Goal: Task Accomplishment & Management: Manage account settings

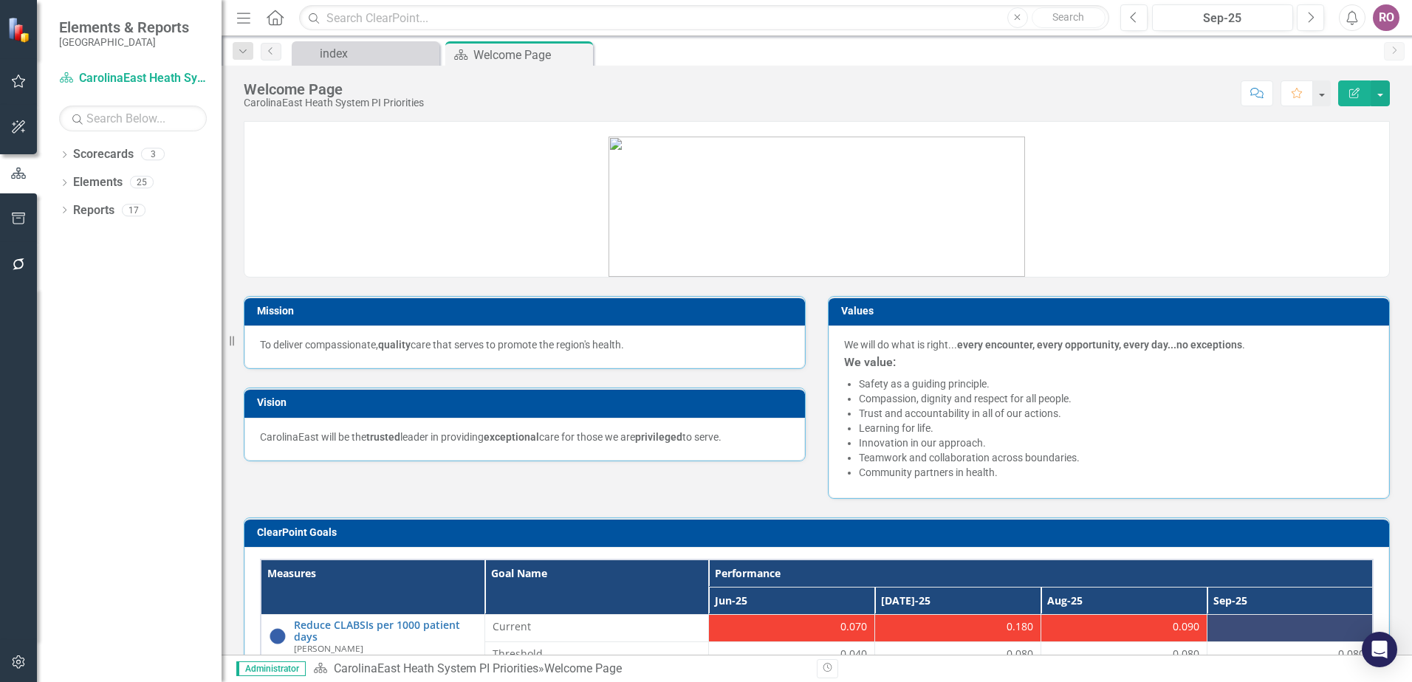
click at [235, 18] on icon "Menu" at bounding box center [243, 18] width 19 height 16
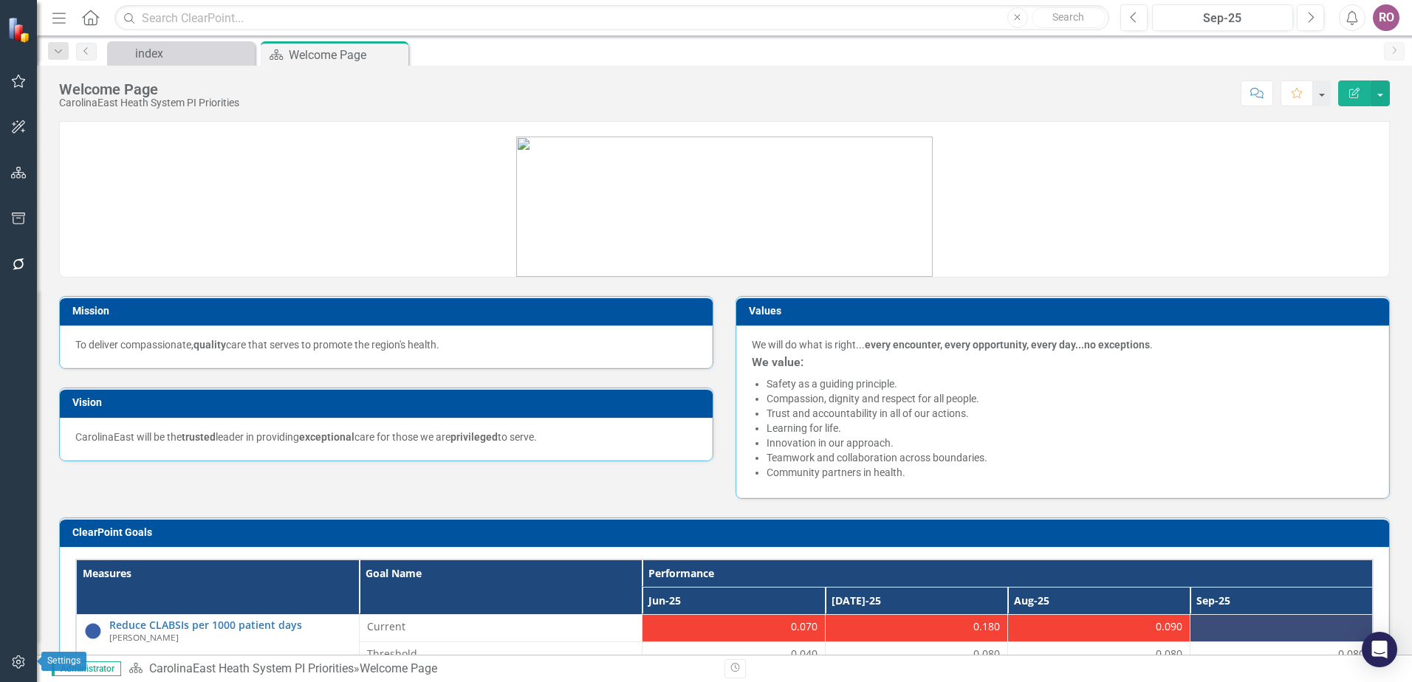
click at [22, 666] on icon "button" at bounding box center [18, 662] width 13 height 13
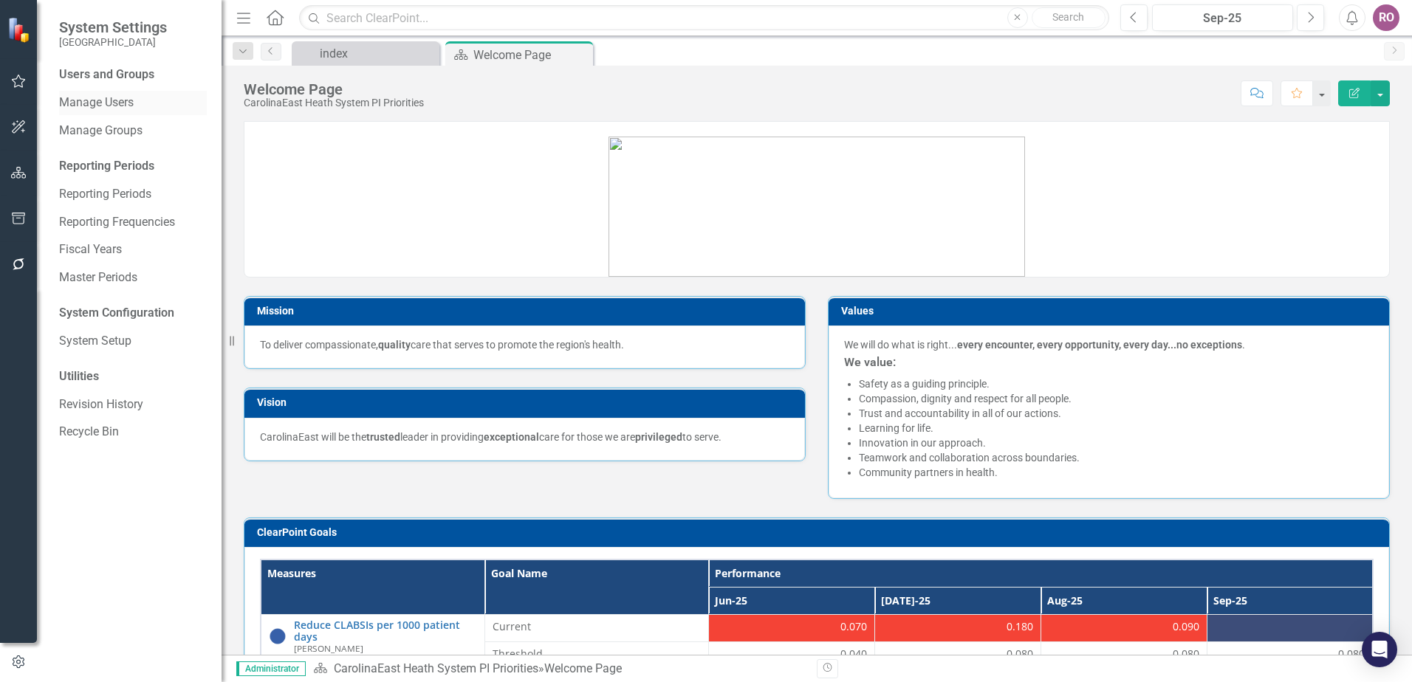
click at [102, 100] on link "Manage Users" at bounding box center [133, 103] width 148 height 17
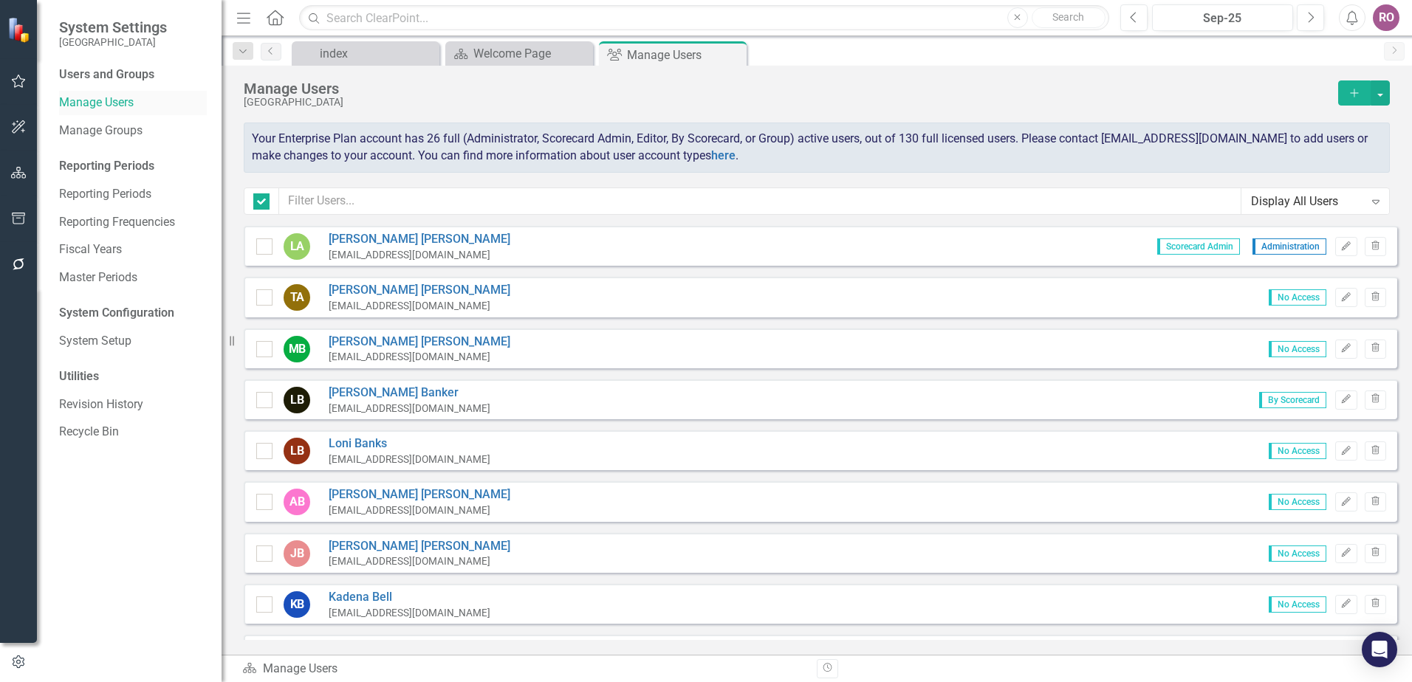
checkbox input "false"
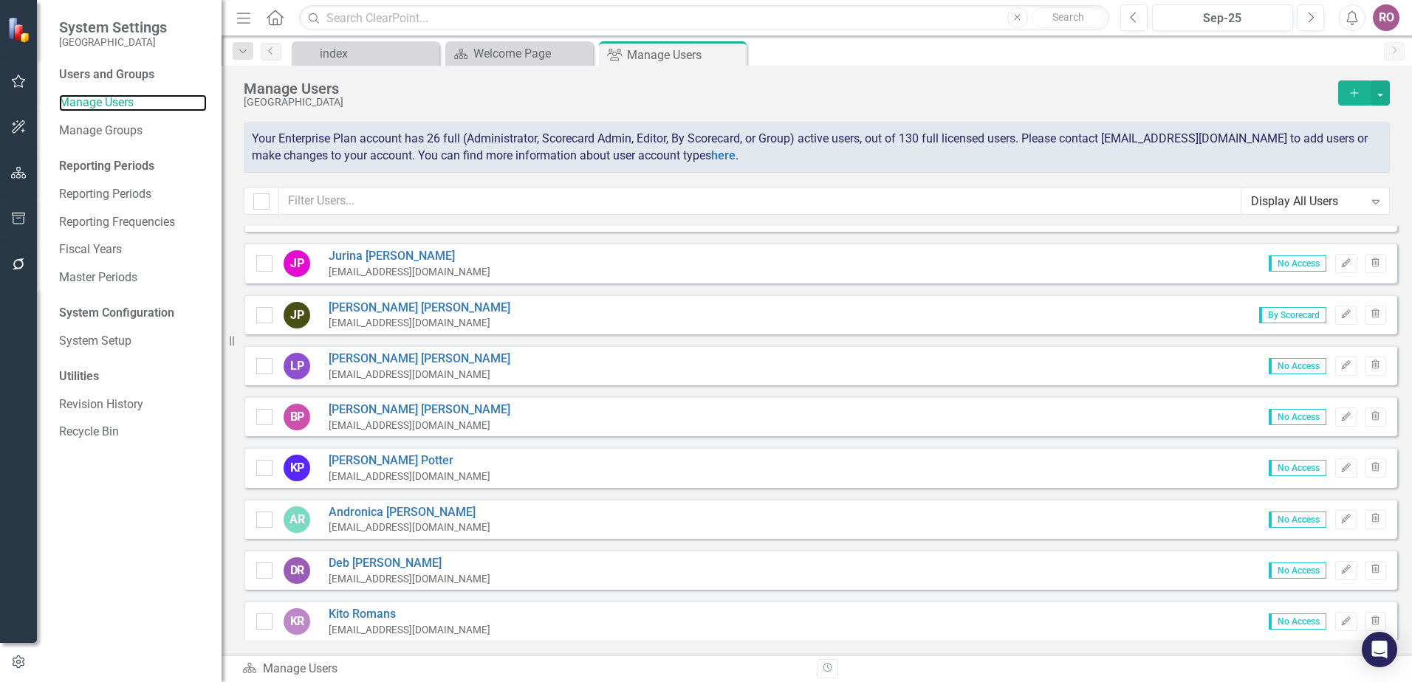
scroll to position [4516, 0]
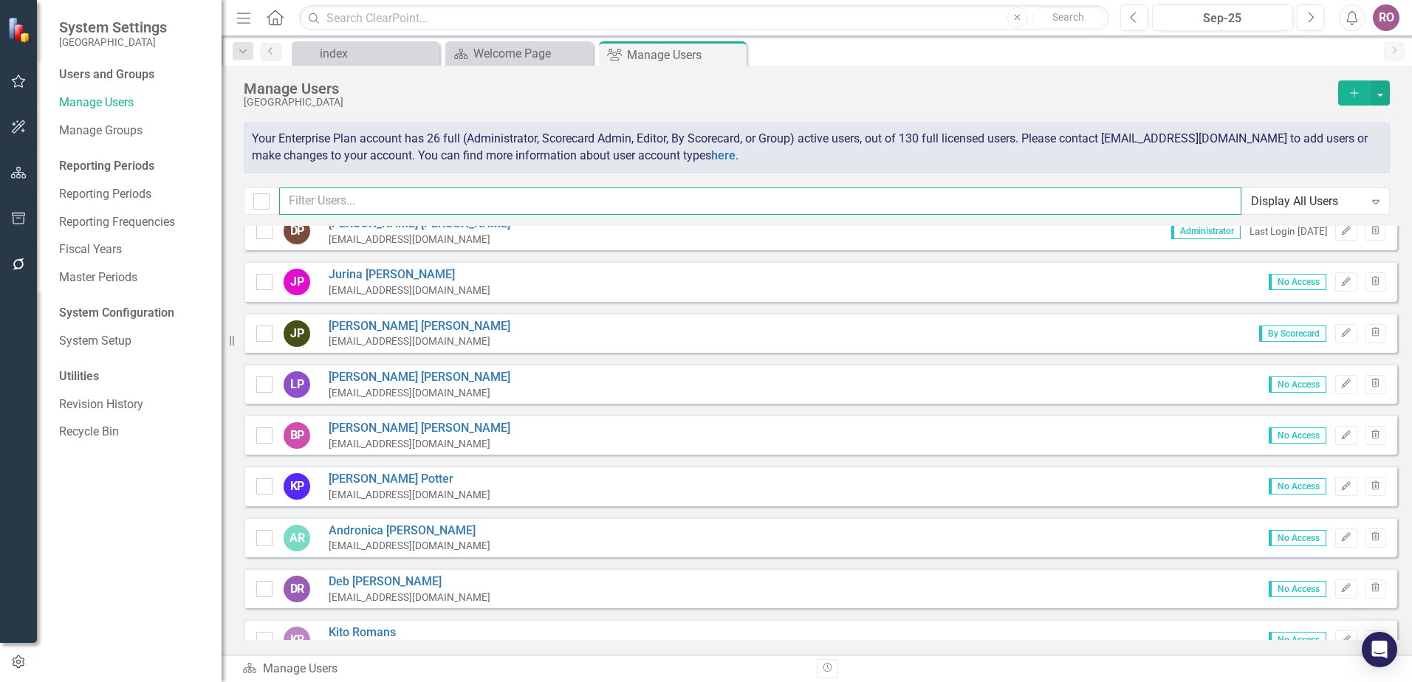
click at [397, 199] on input "text" at bounding box center [760, 201] width 962 height 27
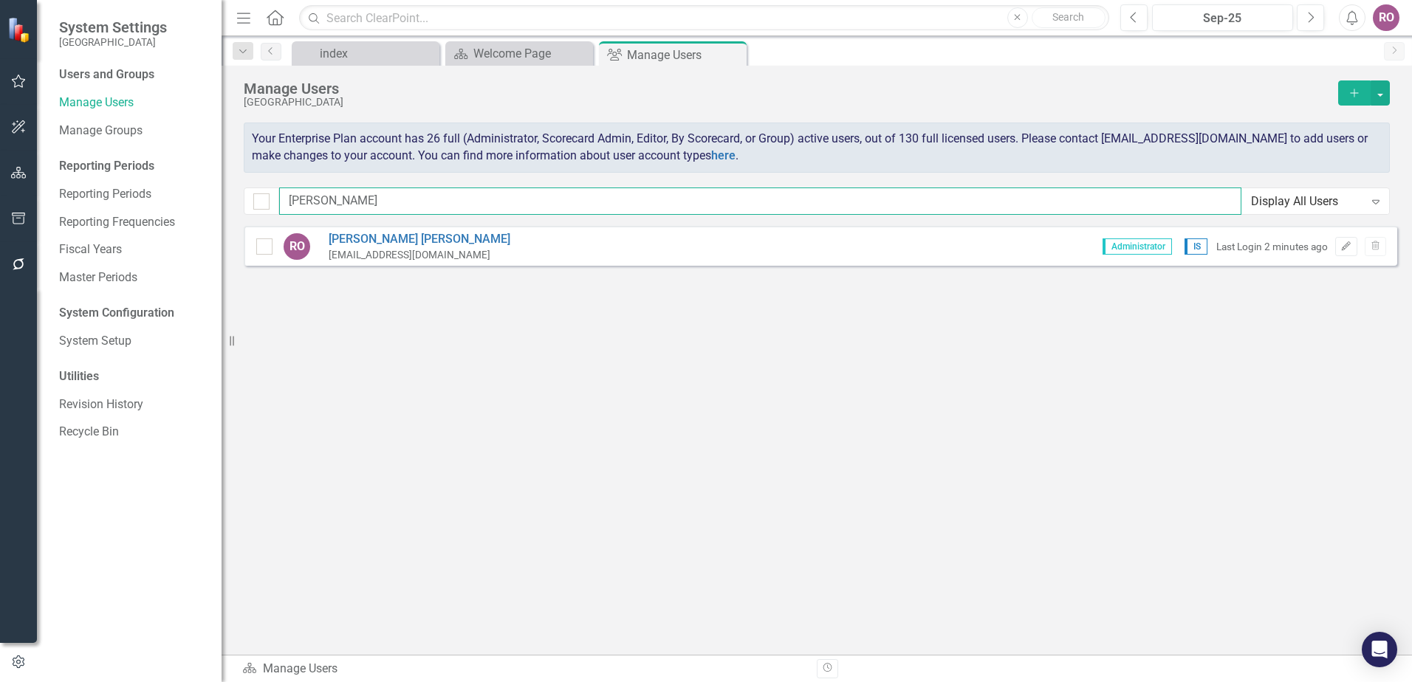
scroll to position [0, 0]
type input "[PERSON_NAME]"
click at [1346, 251] on button "Edit" at bounding box center [1345, 246] width 21 height 19
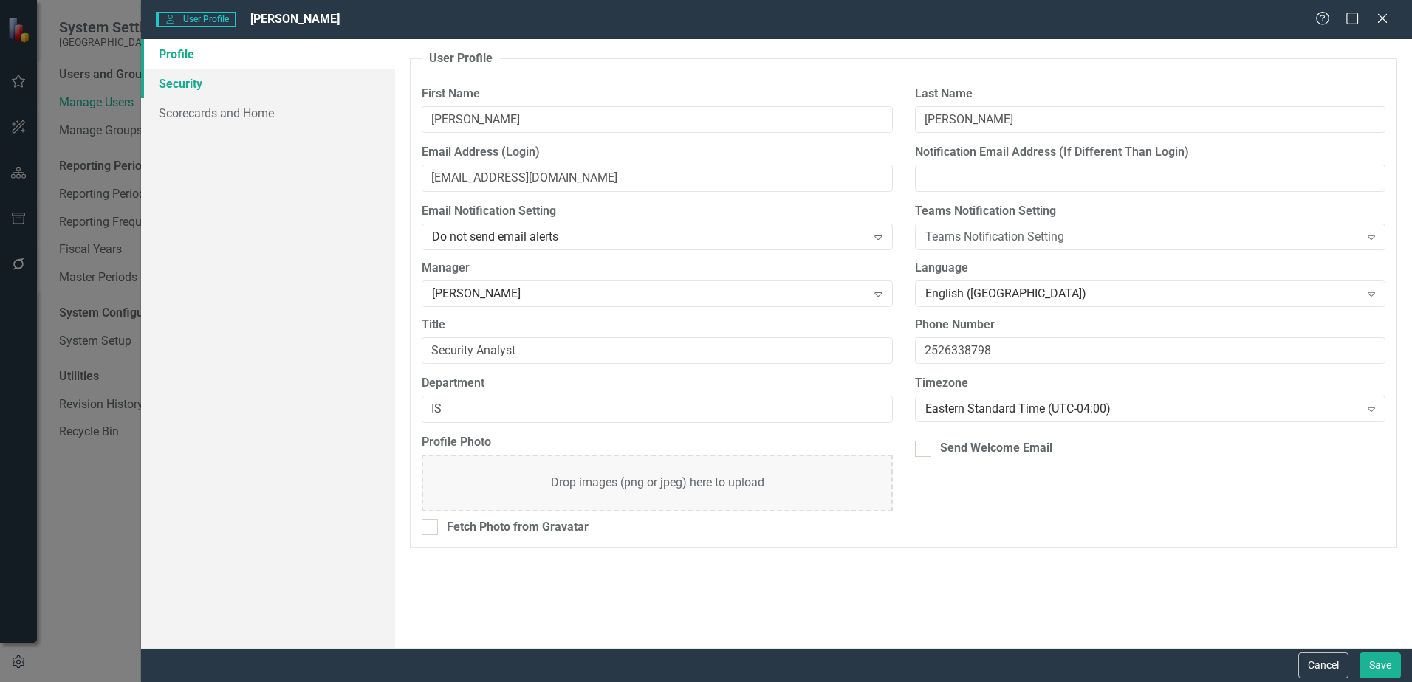
click at [171, 80] on link "Security" at bounding box center [268, 84] width 254 height 30
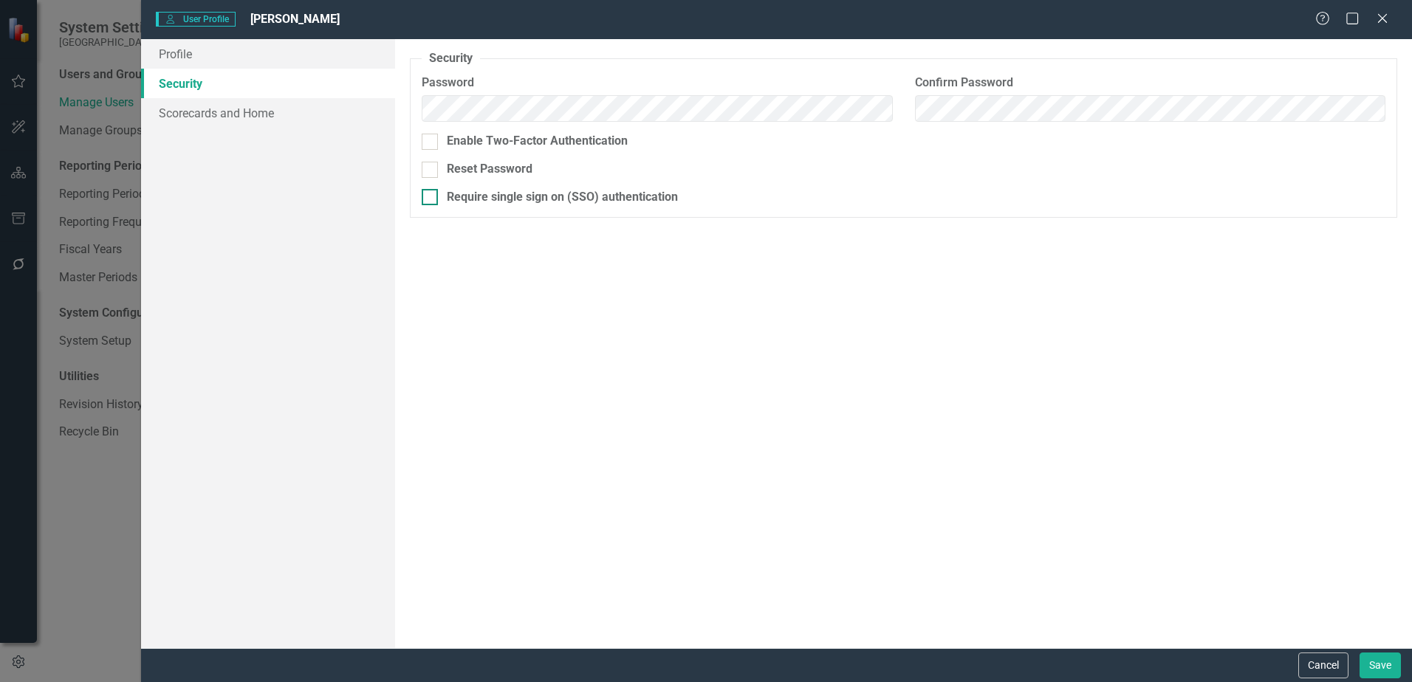
click at [523, 195] on div "Require single sign on (SSO) authentication" at bounding box center [562, 197] width 231 height 17
click at [431, 195] on input "Require single sign on (SSO) authentication" at bounding box center [427, 194] width 10 height 10
checkbox input "true"
click at [1376, 665] on button "Save" at bounding box center [1380, 666] width 41 height 26
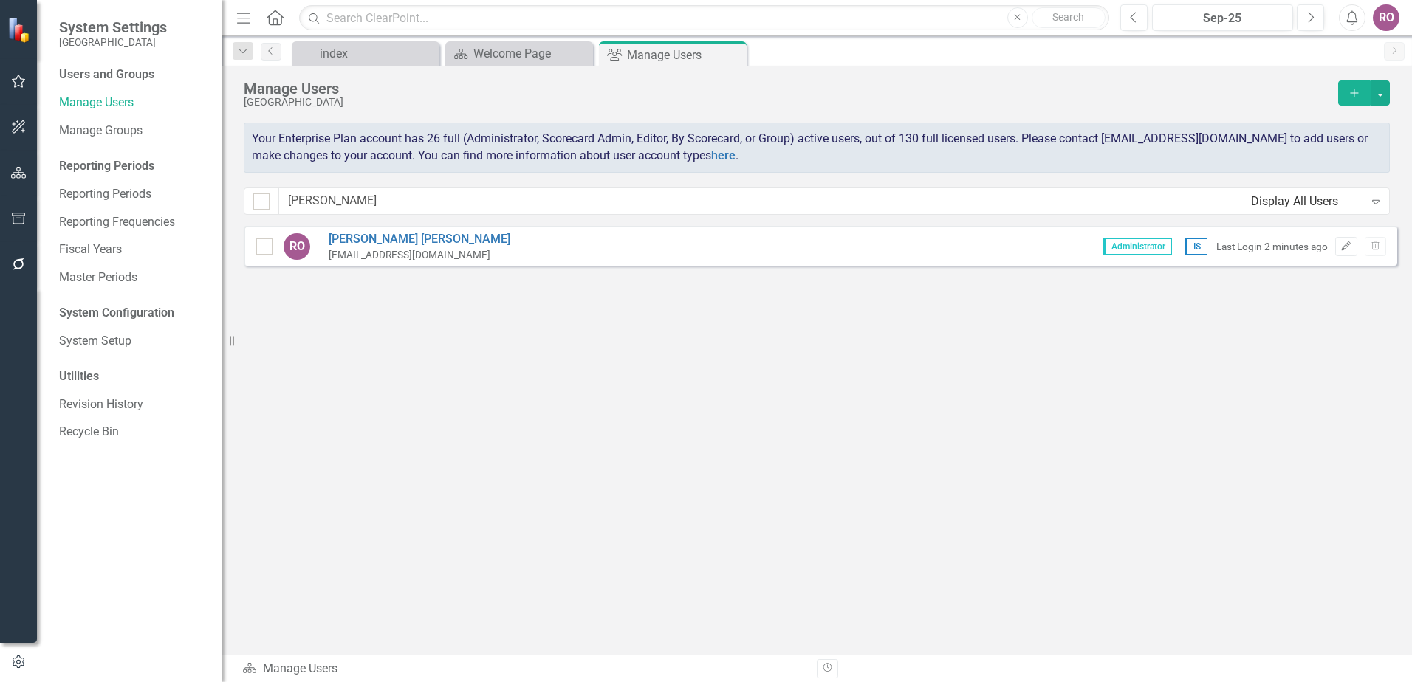
click at [1384, 17] on div "RO" at bounding box center [1386, 17] width 27 height 27
click at [1389, 21] on div "RO" at bounding box center [1386, 17] width 27 height 27
click at [379, 235] on link "Robert O'Connor" at bounding box center [420, 239] width 182 height 17
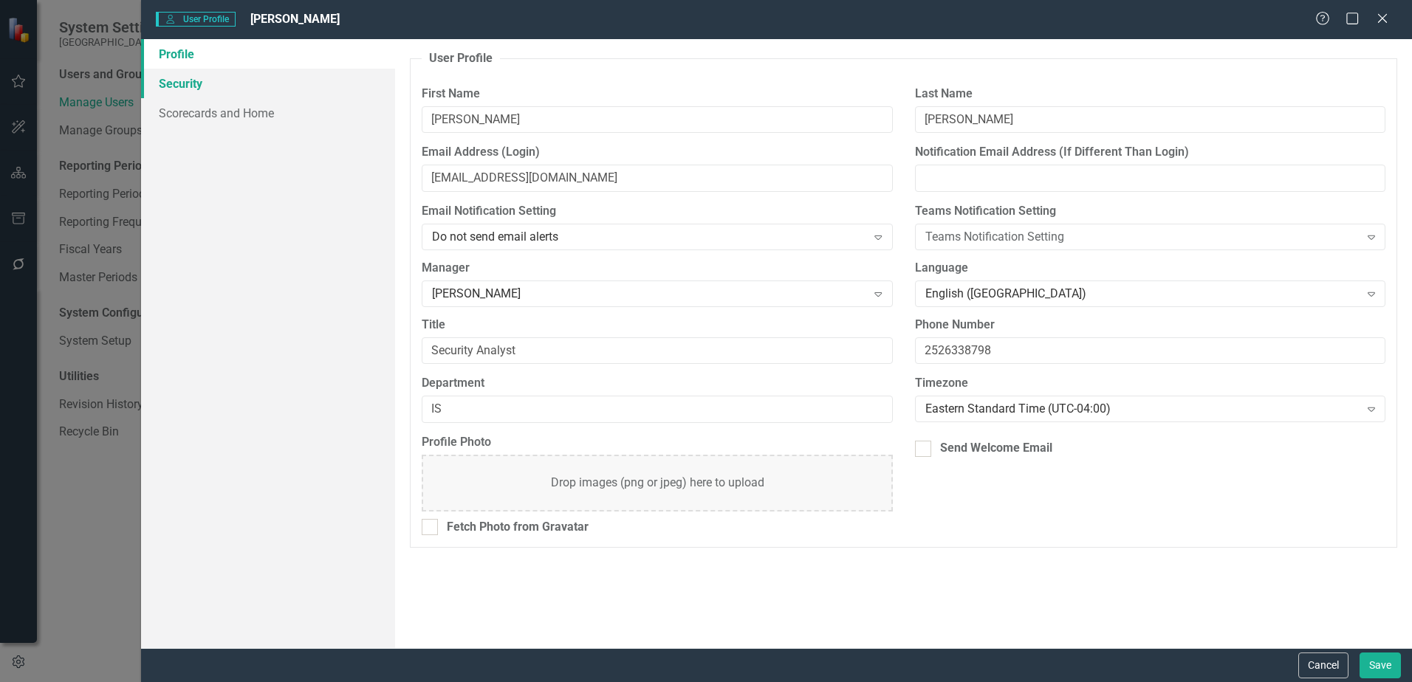
click at [191, 89] on link "Security" at bounding box center [268, 84] width 254 height 30
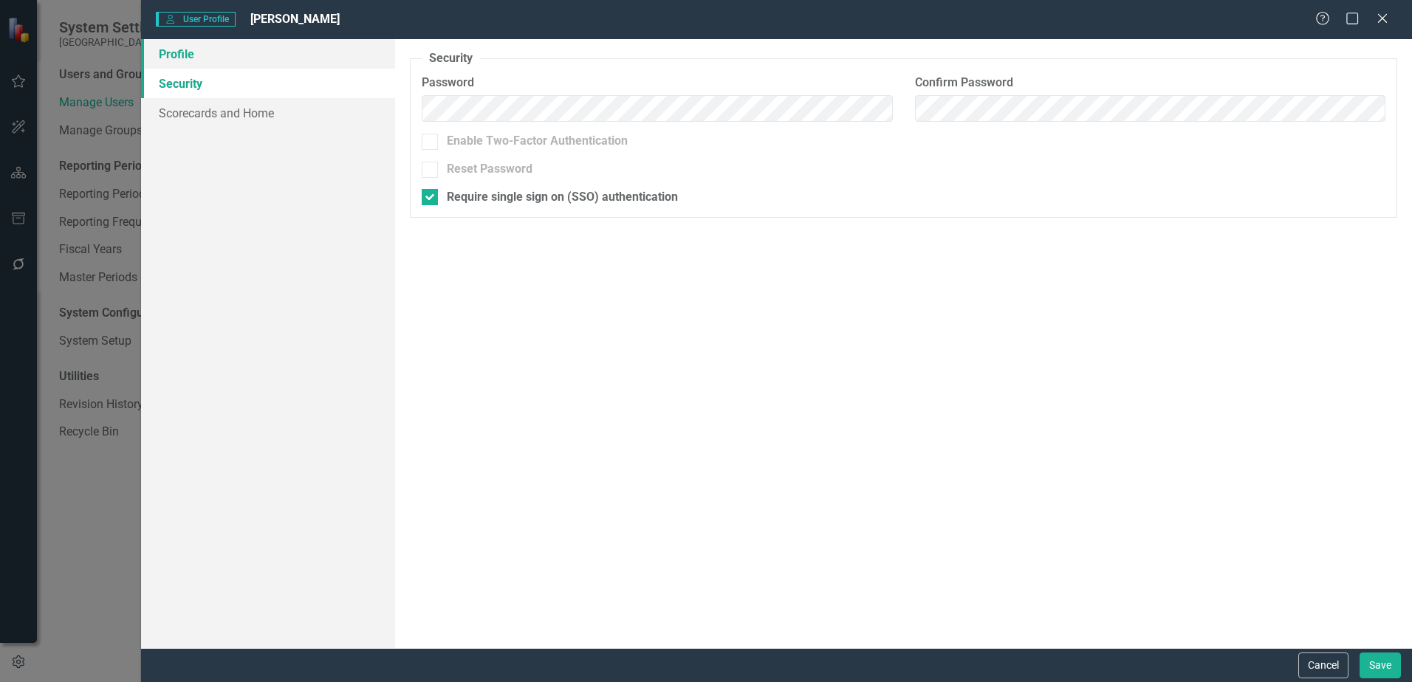
click at [168, 56] on link "Profile" at bounding box center [268, 54] width 254 height 30
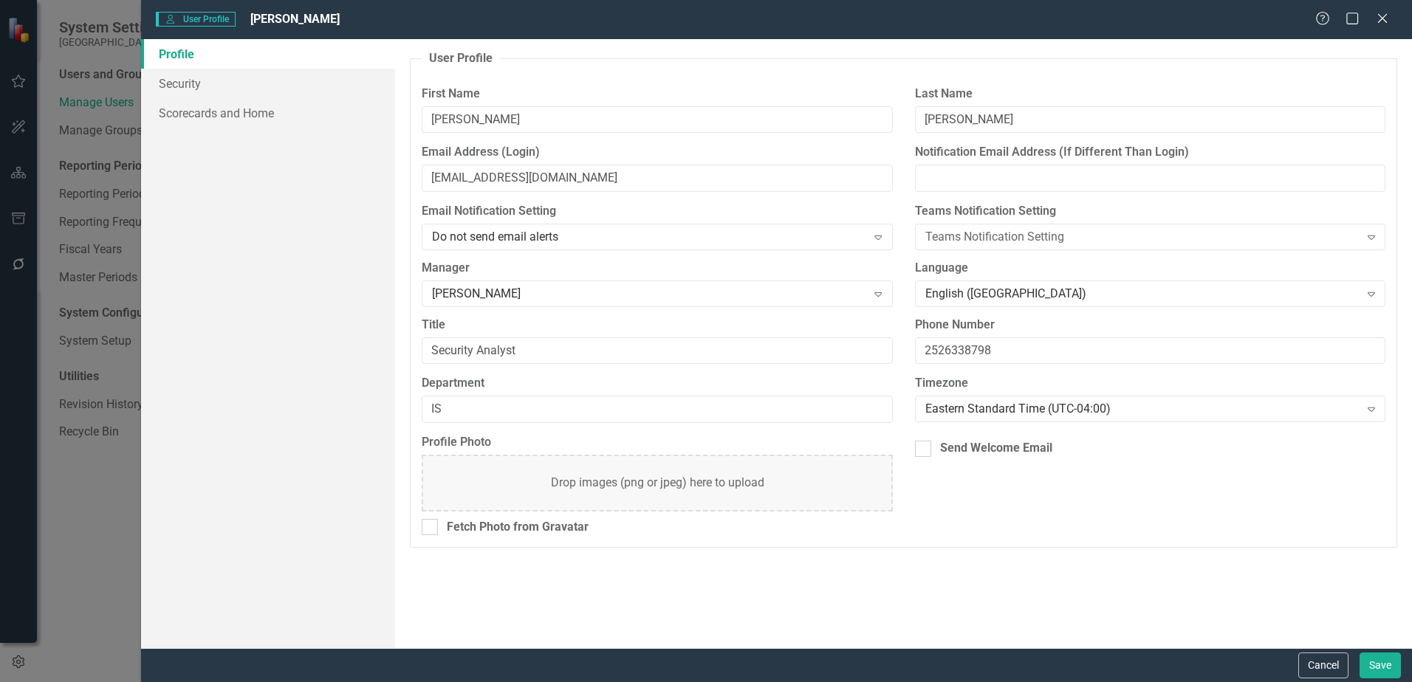
click at [1385, 16] on icon at bounding box center [1382, 18] width 9 height 9
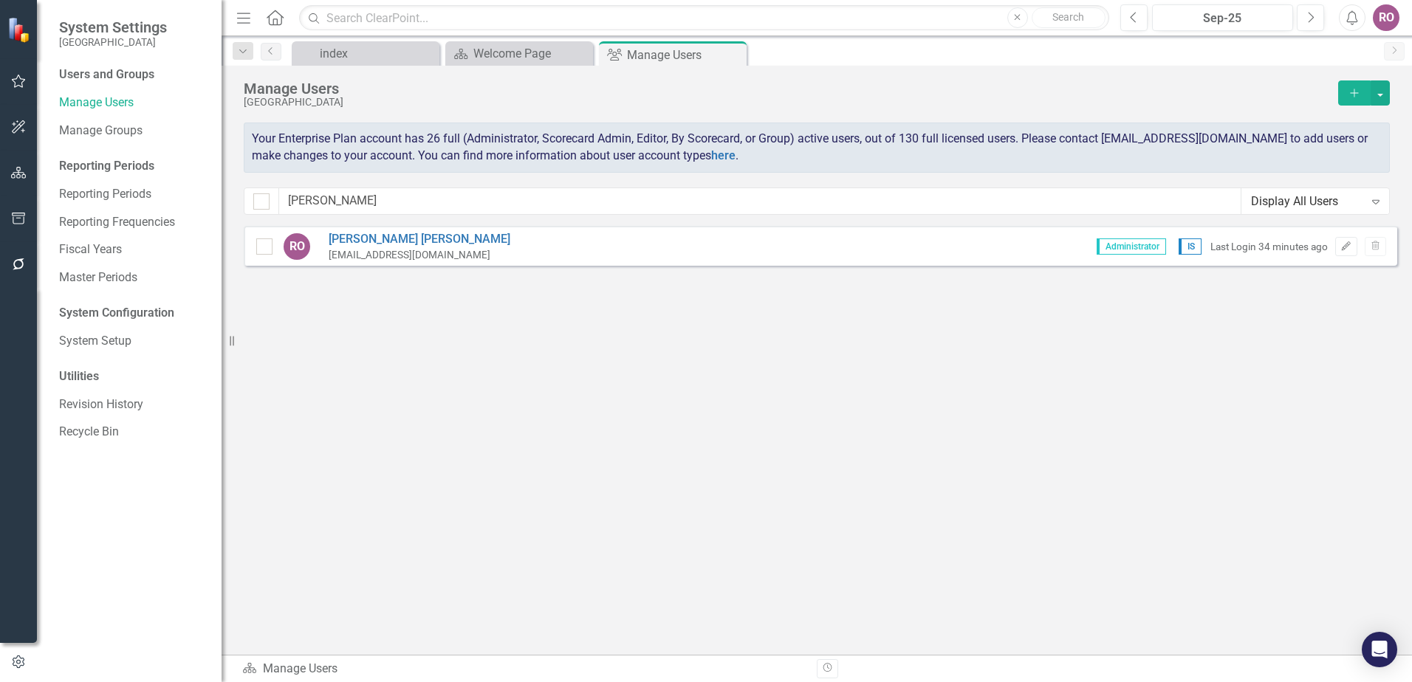
click at [1388, 27] on div "RO" at bounding box center [1386, 17] width 27 height 27
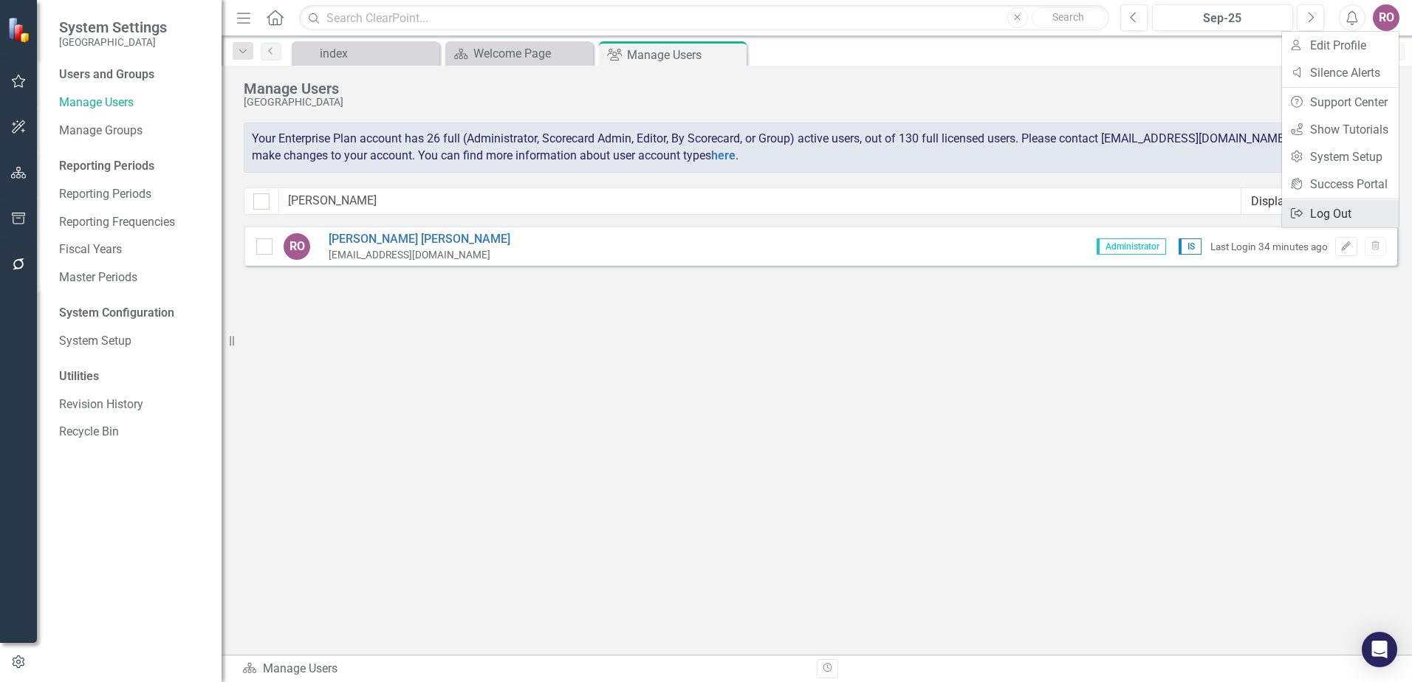
click at [1334, 217] on link "Logout Log Out" at bounding box center [1340, 213] width 117 height 27
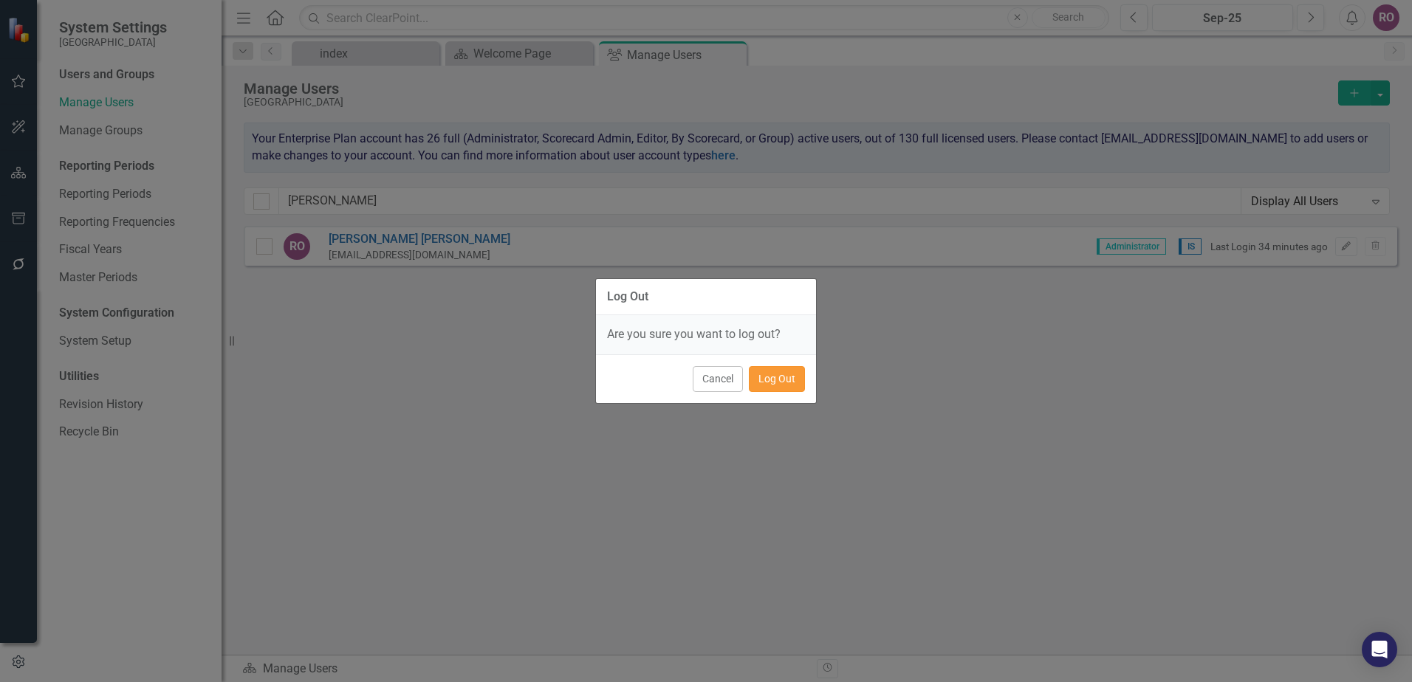
drag, startPoint x: 784, startPoint y: 385, endPoint x: 840, endPoint y: 392, distance: 57.3
click at [784, 385] on button "Log Out" at bounding box center [777, 379] width 56 height 26
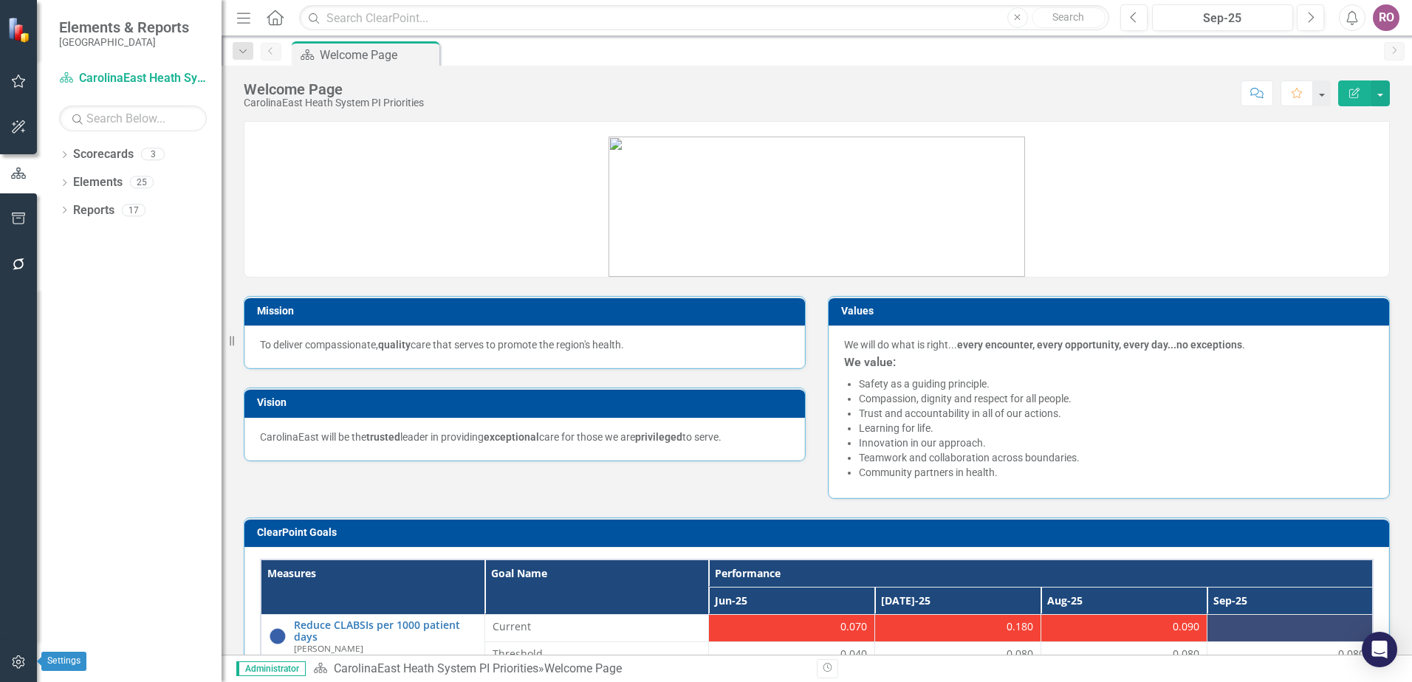
click at [19, 671] on button "button" at bounding box center [18, 663] width 33 height 31
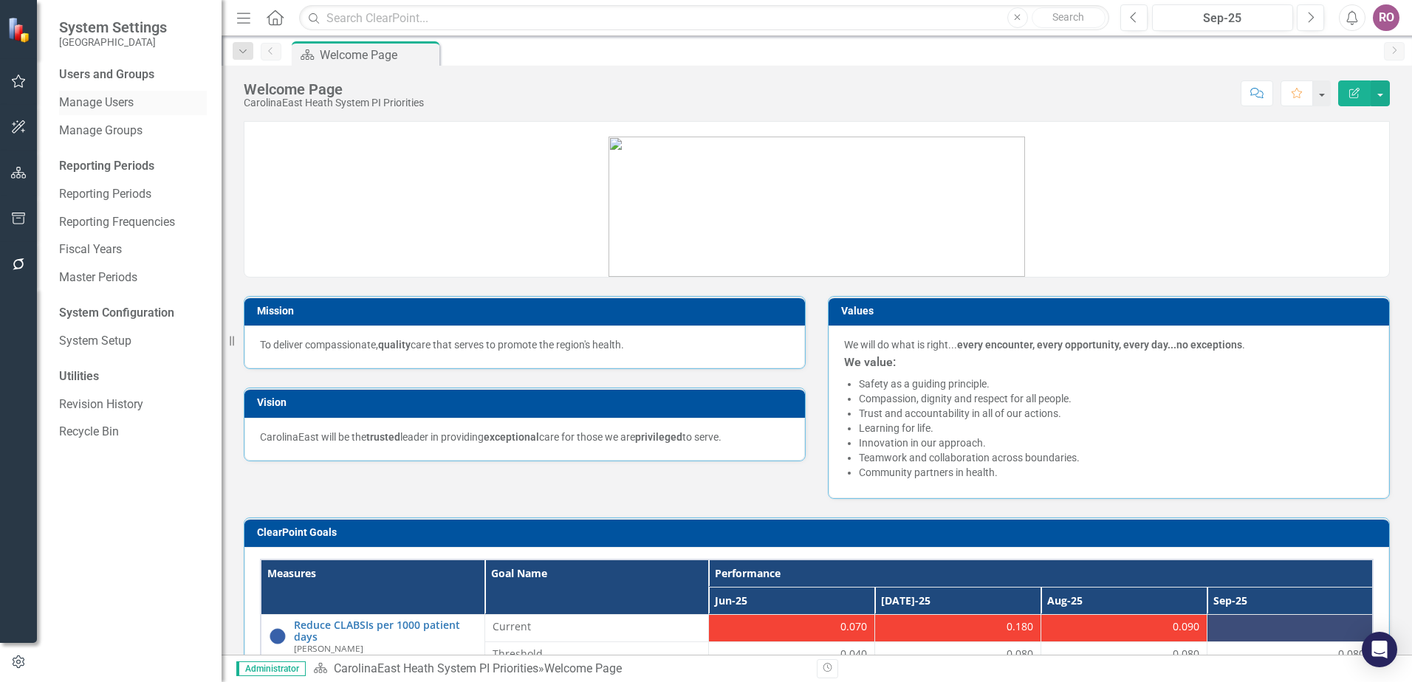
click at [100, 98] on link "Manage Users" at bounding box center [133, 103] width 148 height 17
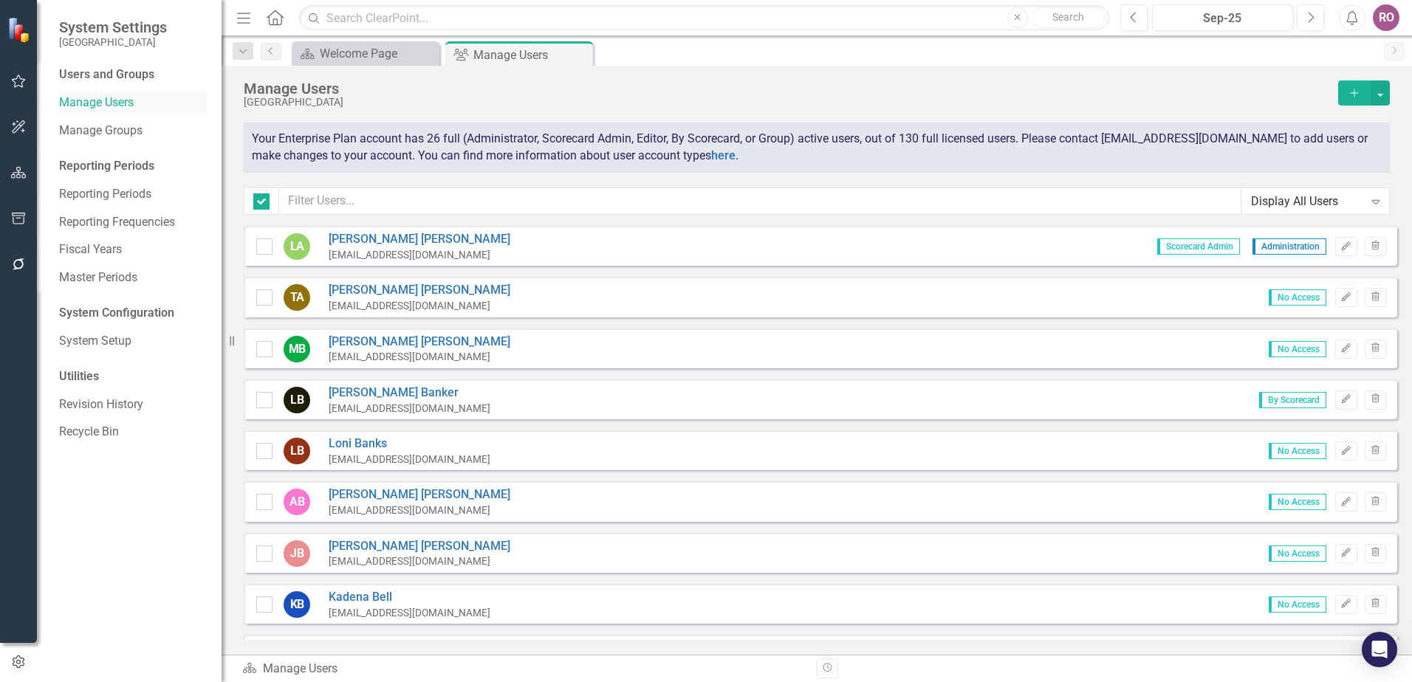
checkbox input "false"
click at [1388, 18] on div "RO" at bounding box center [1386, 17] width 27 height 27
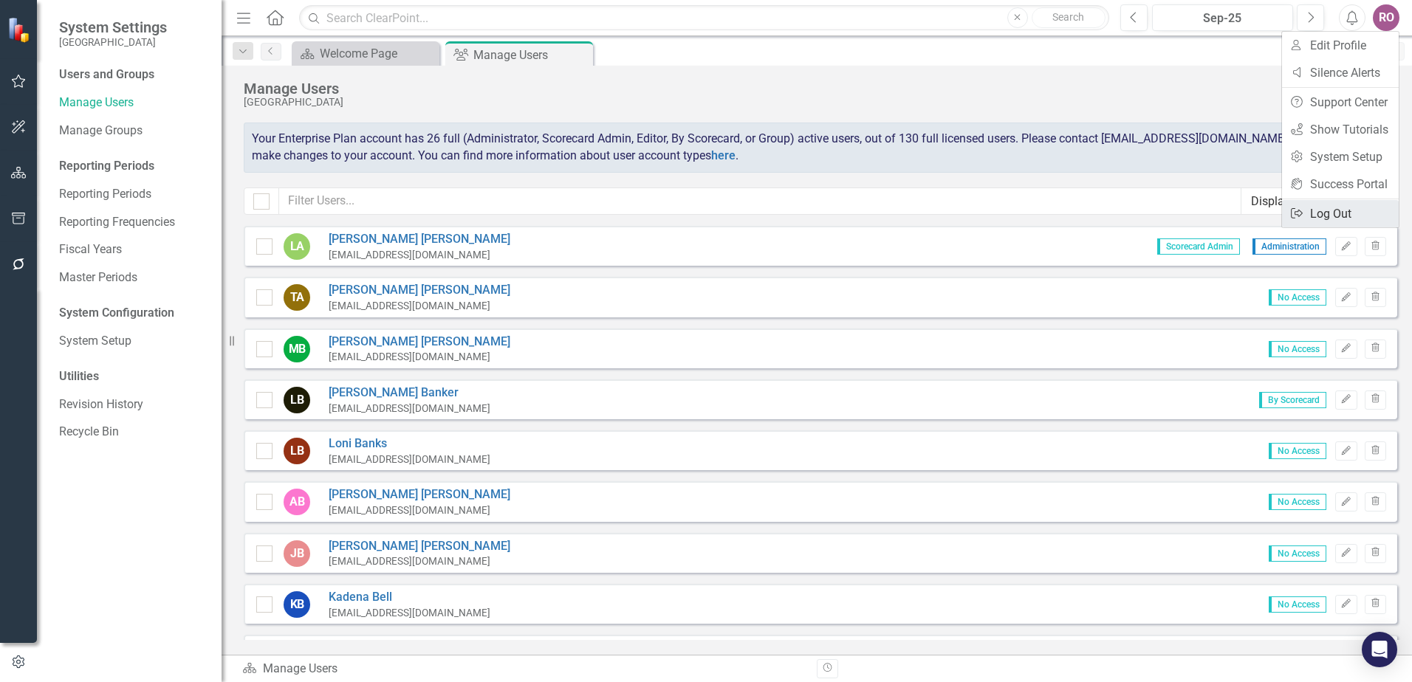
click at [1355, 213] on link "Logout Log Out" at bounding box center [1340, 213] width 117 height 27
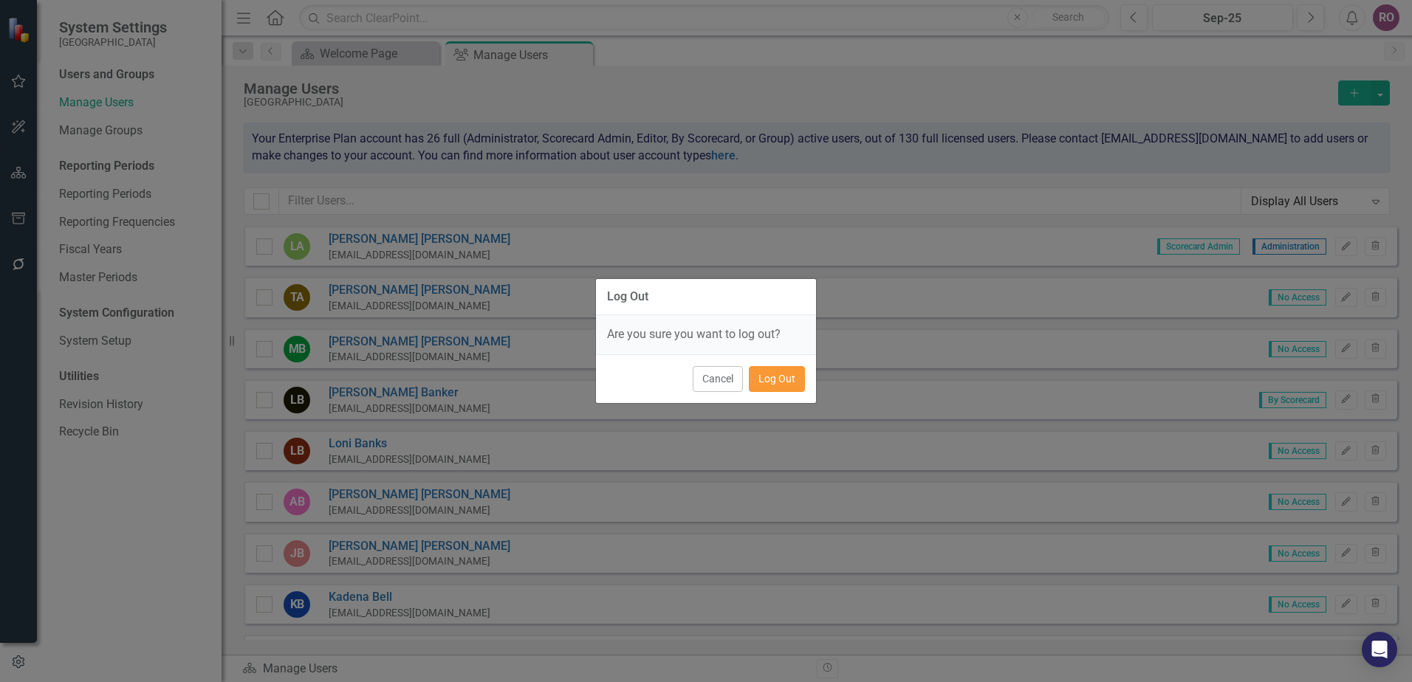
click at [796, 380] on button "Log Out" at bounding box center [777, 379] width 56 height 26
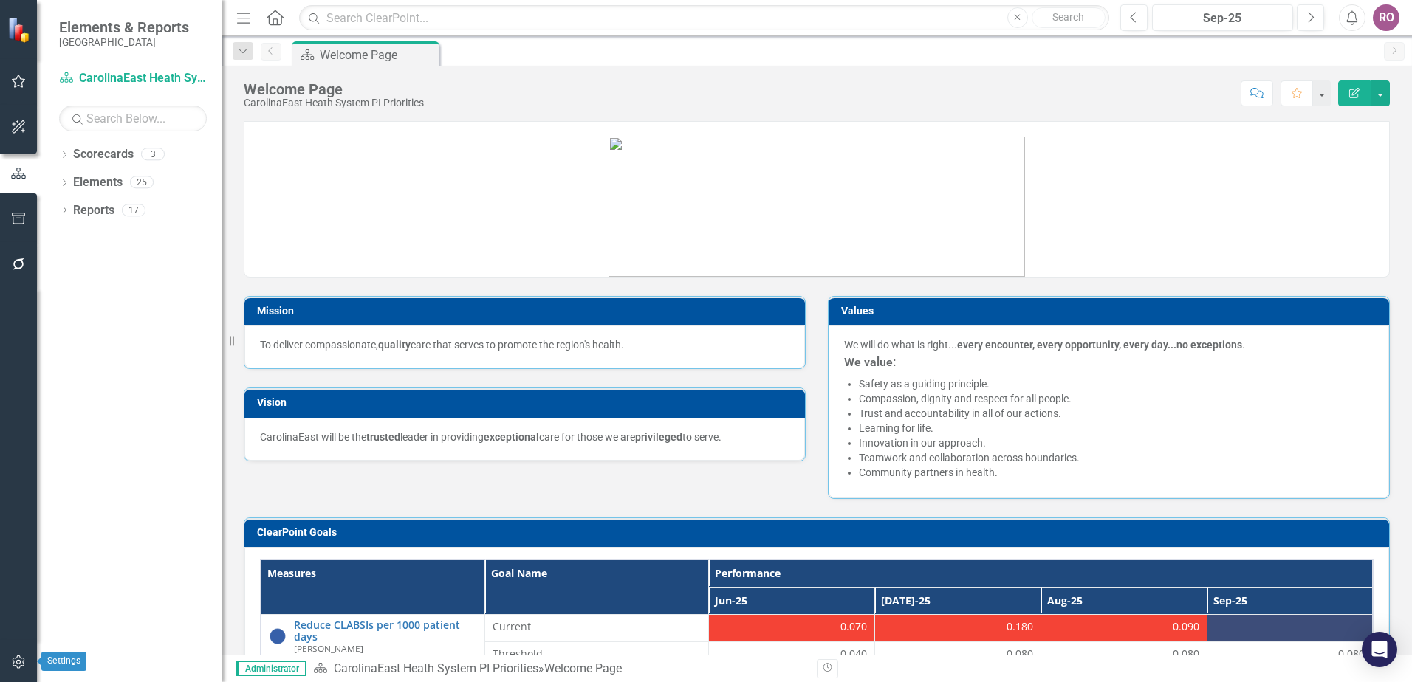
click at [10, 665] on button "button" at bounding box center [18, 663] width 33 height 31
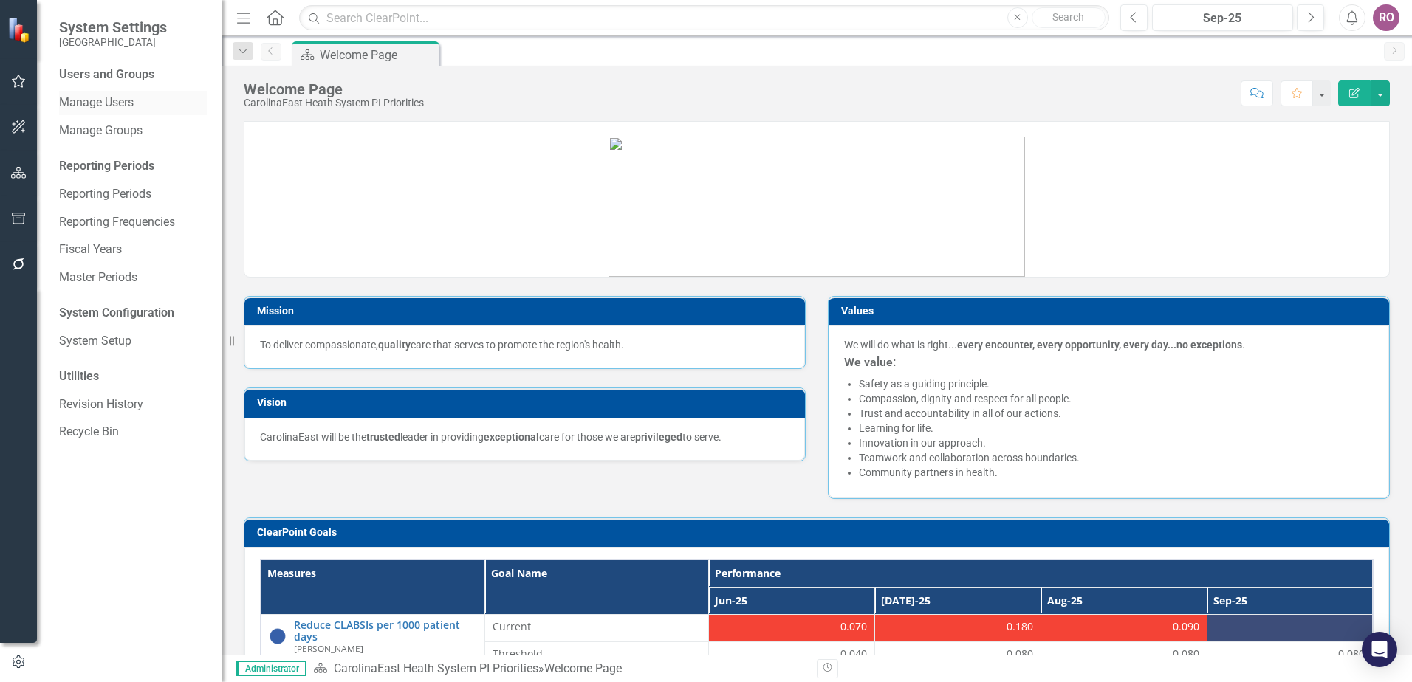
click at [80, 103] on link "Manage Users" at bounding box center [133, 103] width 148 height 17
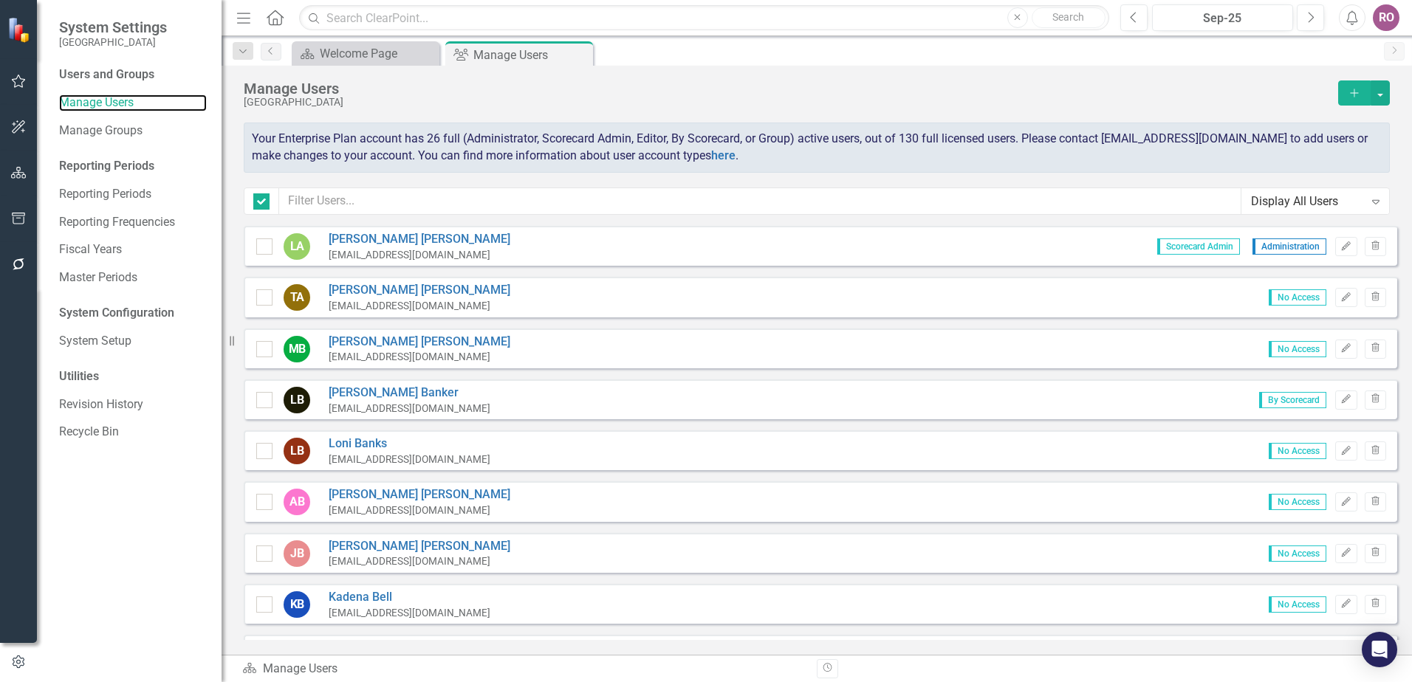
checkbox input "false"
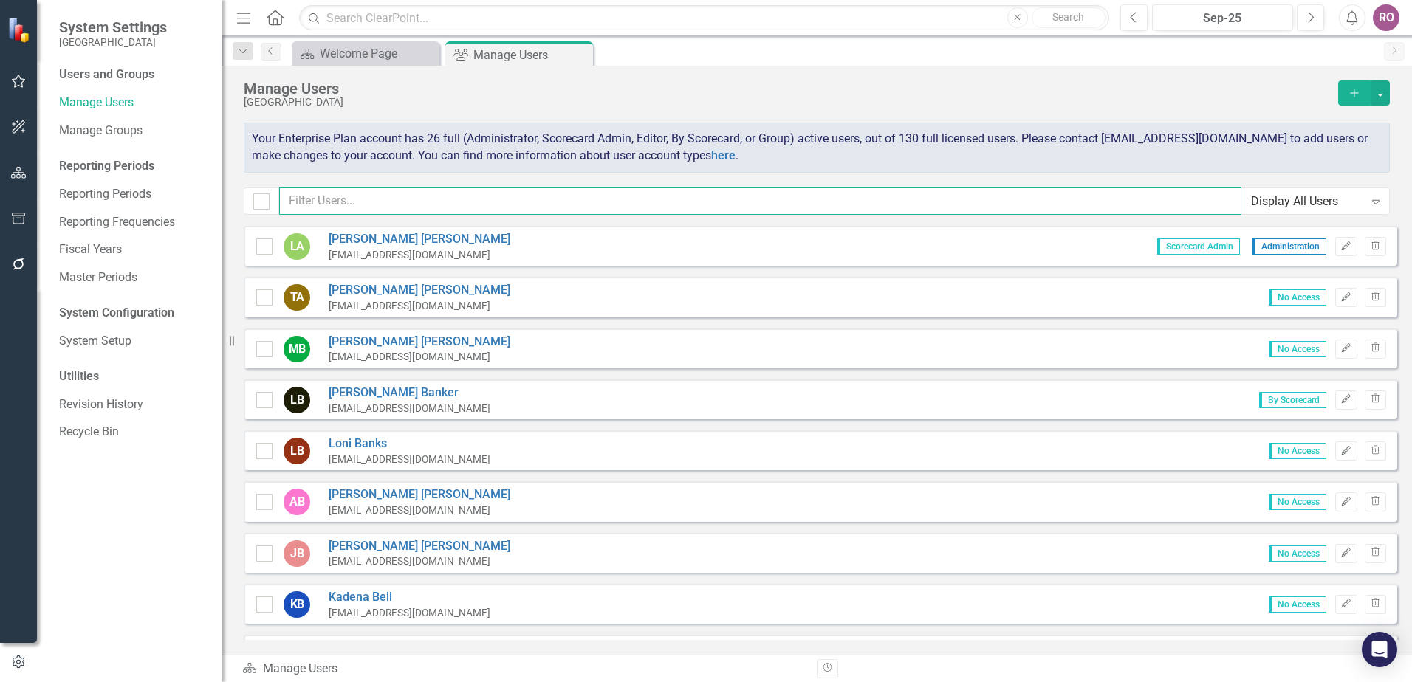
click at [391, 206] on input "text" at bounding box center [760, 201] width 962 height 27
type input "[PERSON_NAME]"
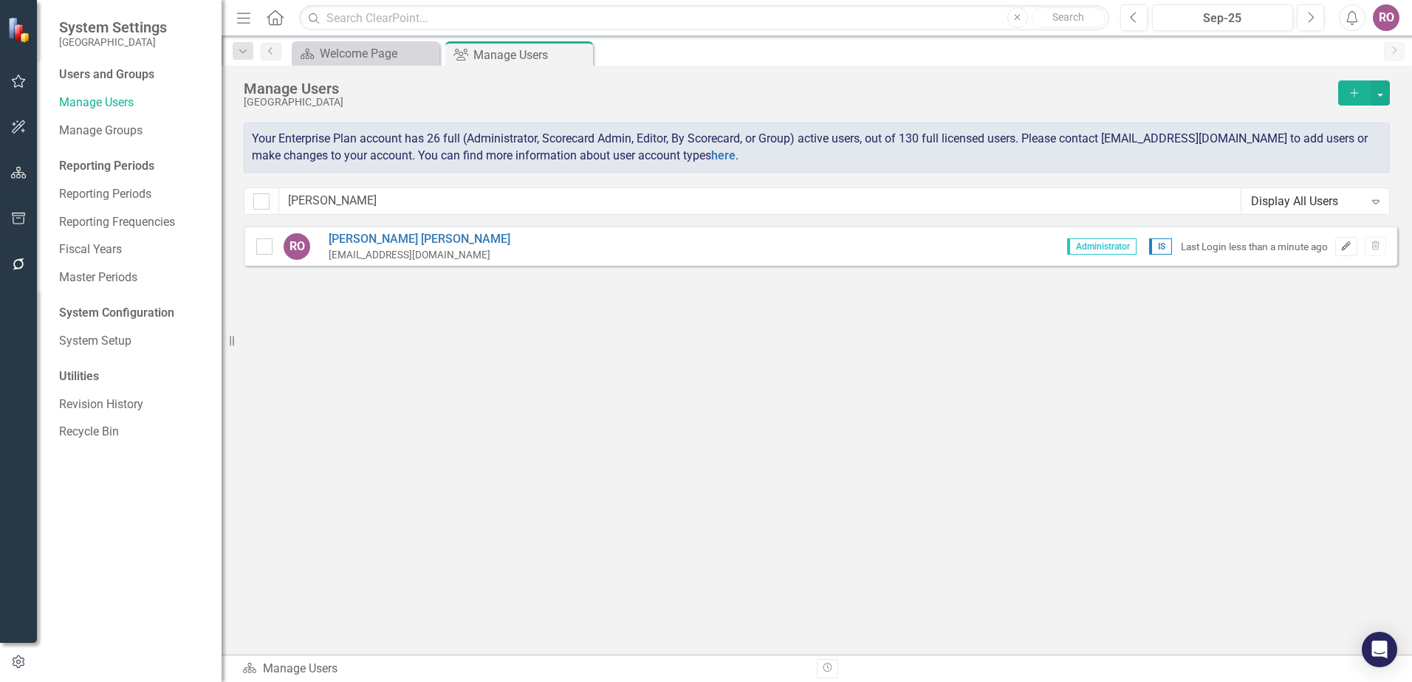
click at [1348, 244] on icon "button" at bounding box center [1346, 245] width 9 height 9
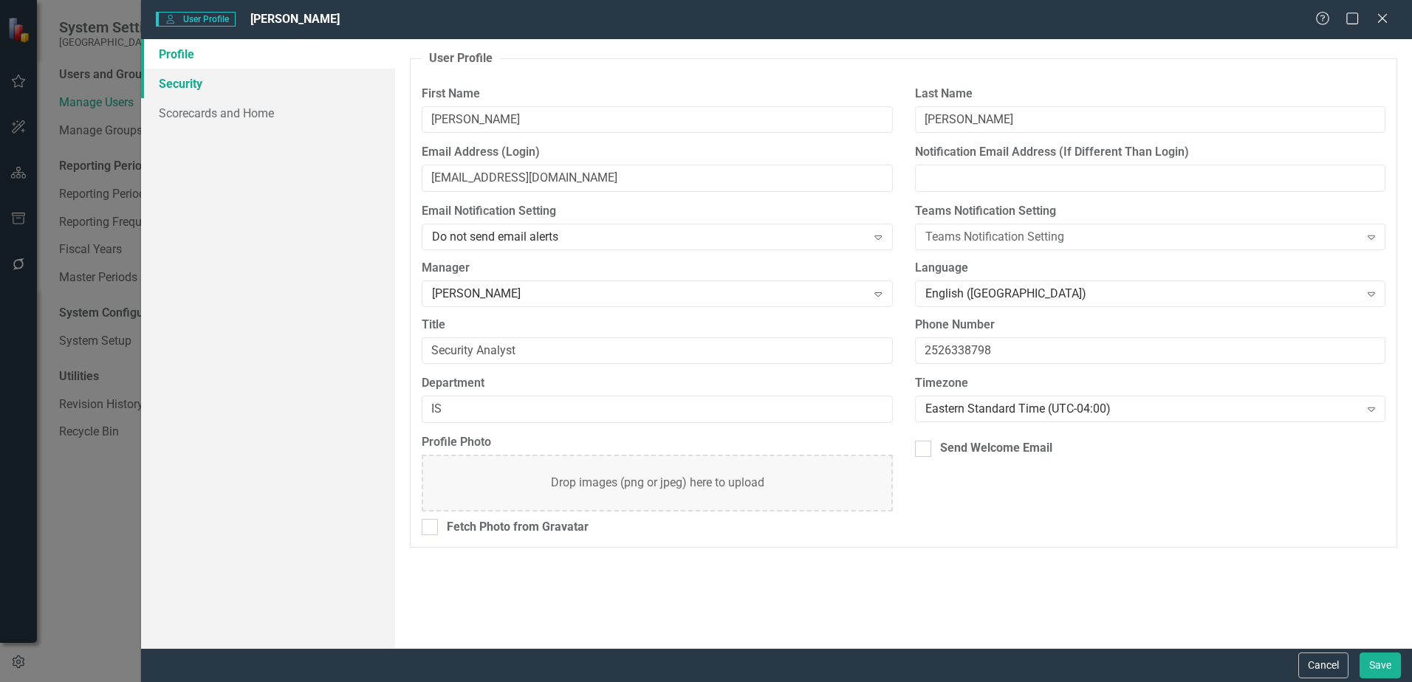
click at [173, 80] on link "Security" at bounding box center [268, 84] width 254 height 30
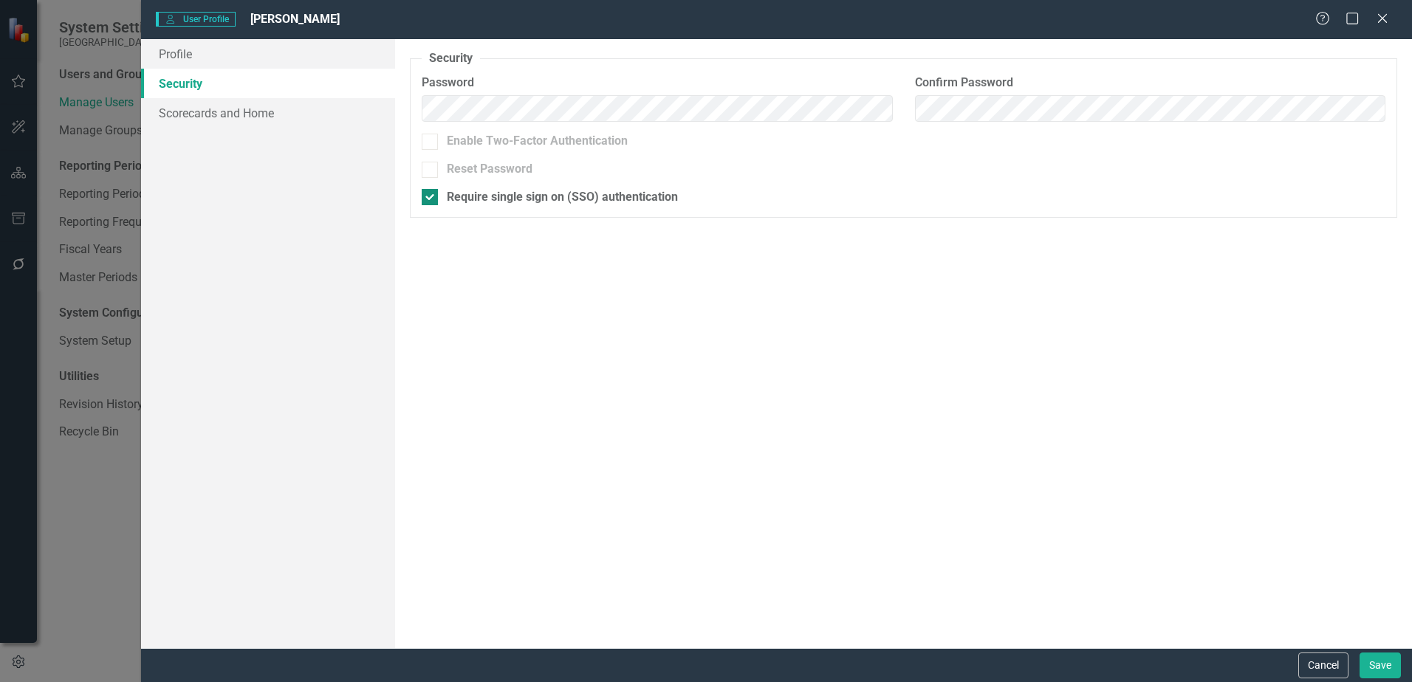
click at [437, 194] on div at bounding box center [430, 197] width 16 height 16
click at [431, 194] on input "Require single sign on (SSO) authentication" at bounding box center [427, 194] width 10 height 10
checkbox input "false"
click at [1383, 668] on button "Save" at bounding box center [1380, 666] width 41 height 26
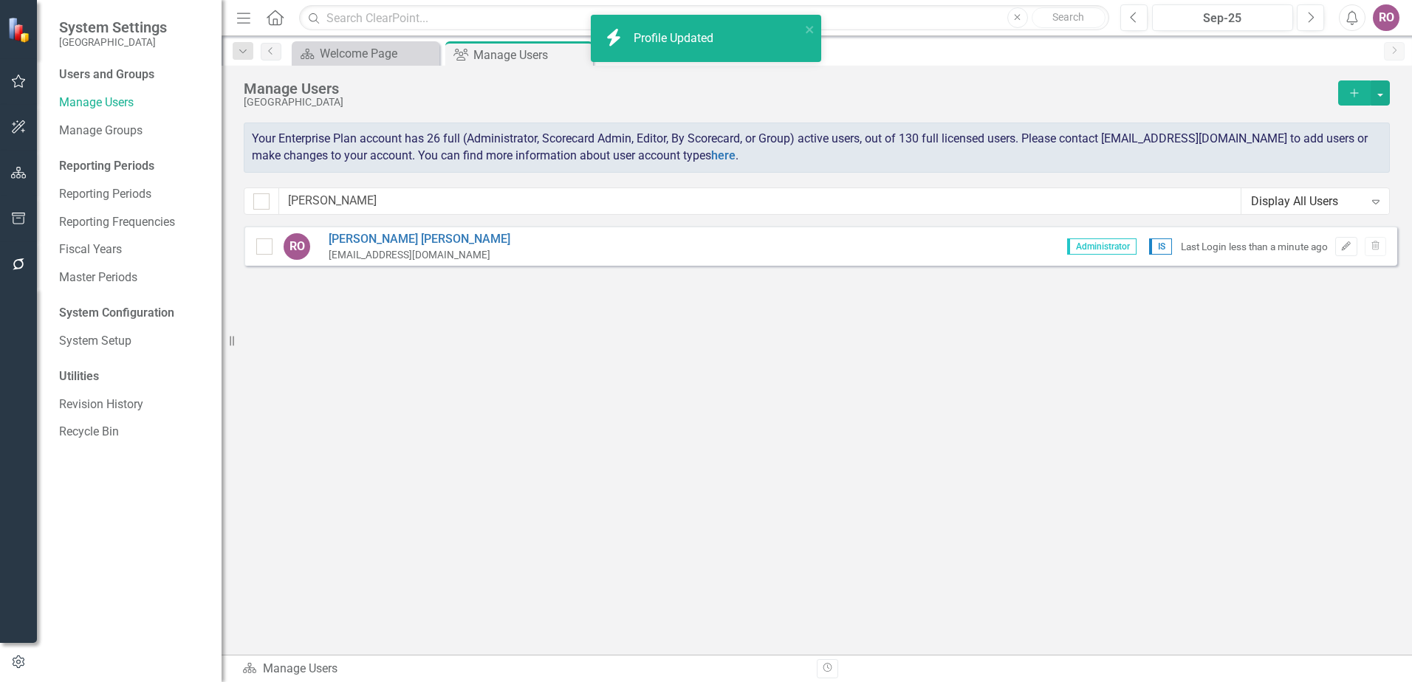
click at [586, 467] on div "Sorry, no results found. RO Robert O'Connor roconnor2@carolinaeasthealth.com Ad…" at bounding box center [817, 433] width 1190 height 414
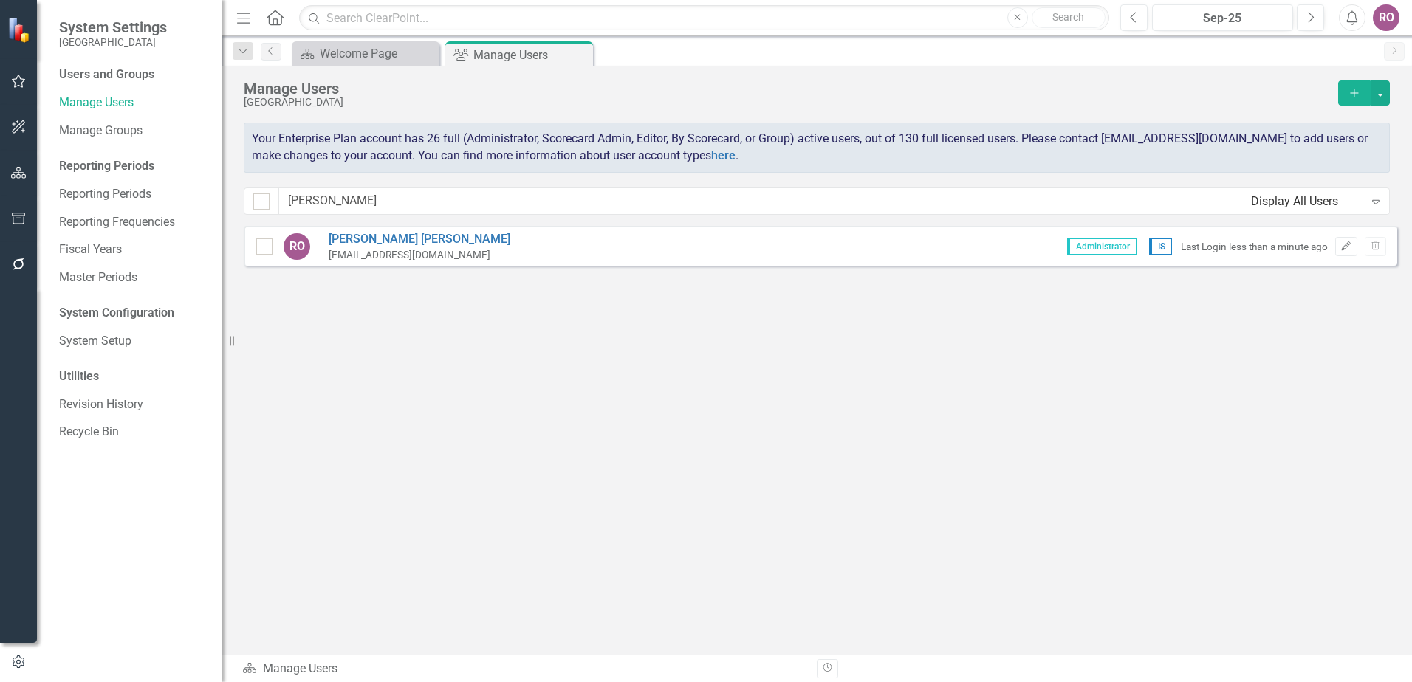
click at [1383, 18] on div "RO" at bounding box center [1386, 17] width 27 height 27
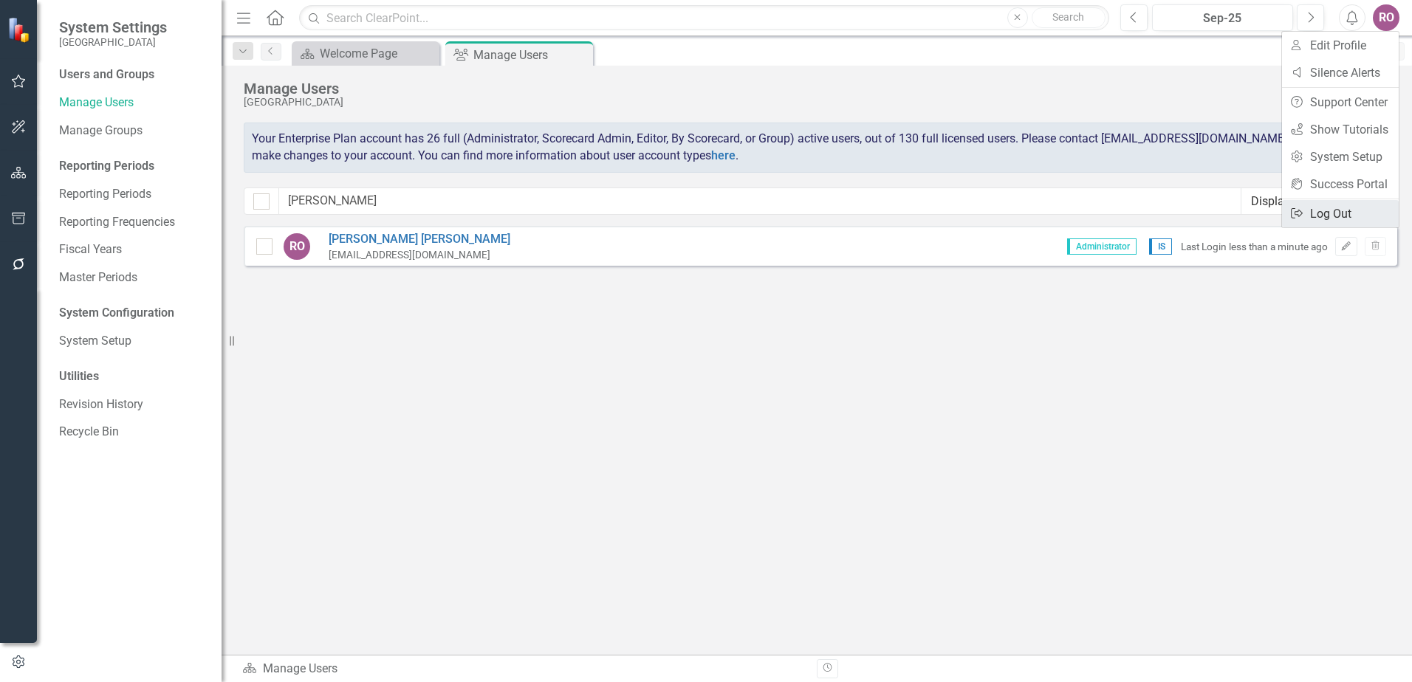
click at [1326, 213] on link "Logout Log Out" at bounding box center [1340, 213] width 117 height 27
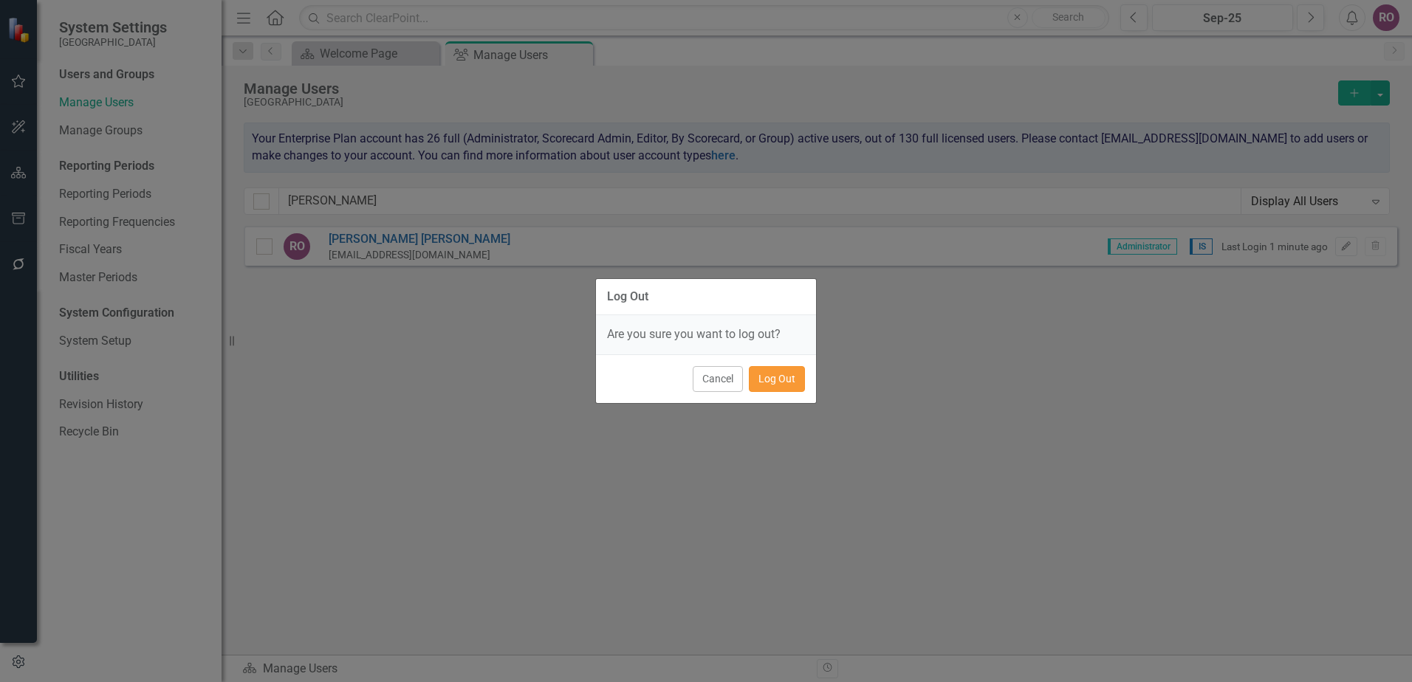
click at [775, 377] on button "Log Out" at bounding box center [777, 379] width 56 height 26
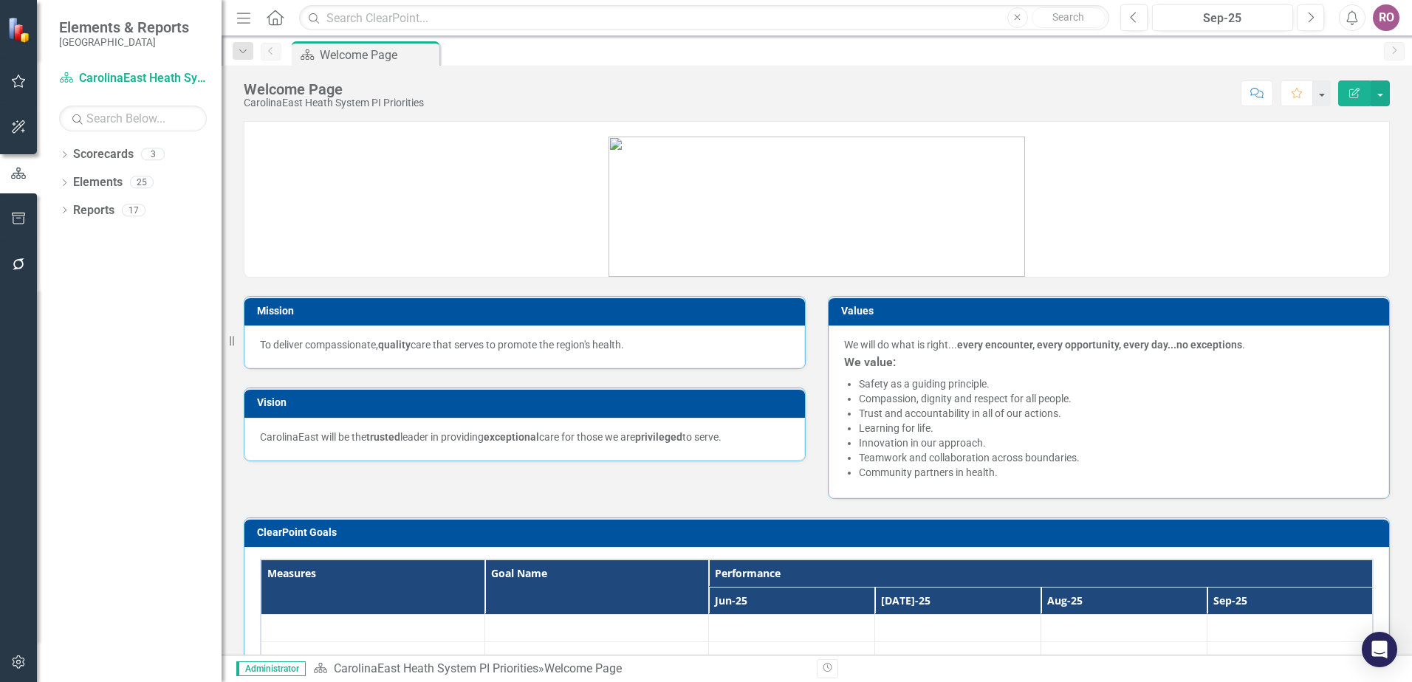
drag, startPoint x: 1388, startPoint y: 21, endPoint x: 1363, endPoint y: 147, distance: 128.8
click at [1387, 21] on div "RO" at bounding box center [1386, 17] width 27 height 27
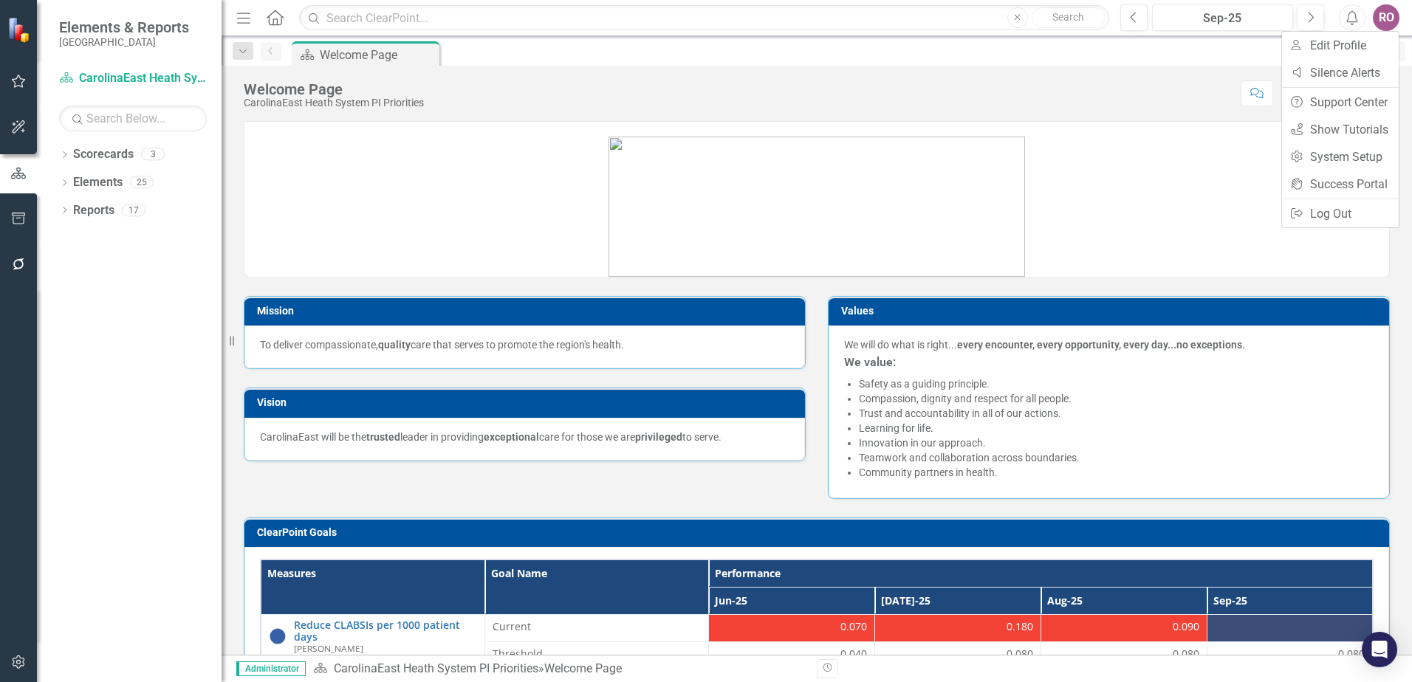
click at [12, 659] on icon "button" at bounding box center [19, 663] width 16 height 12
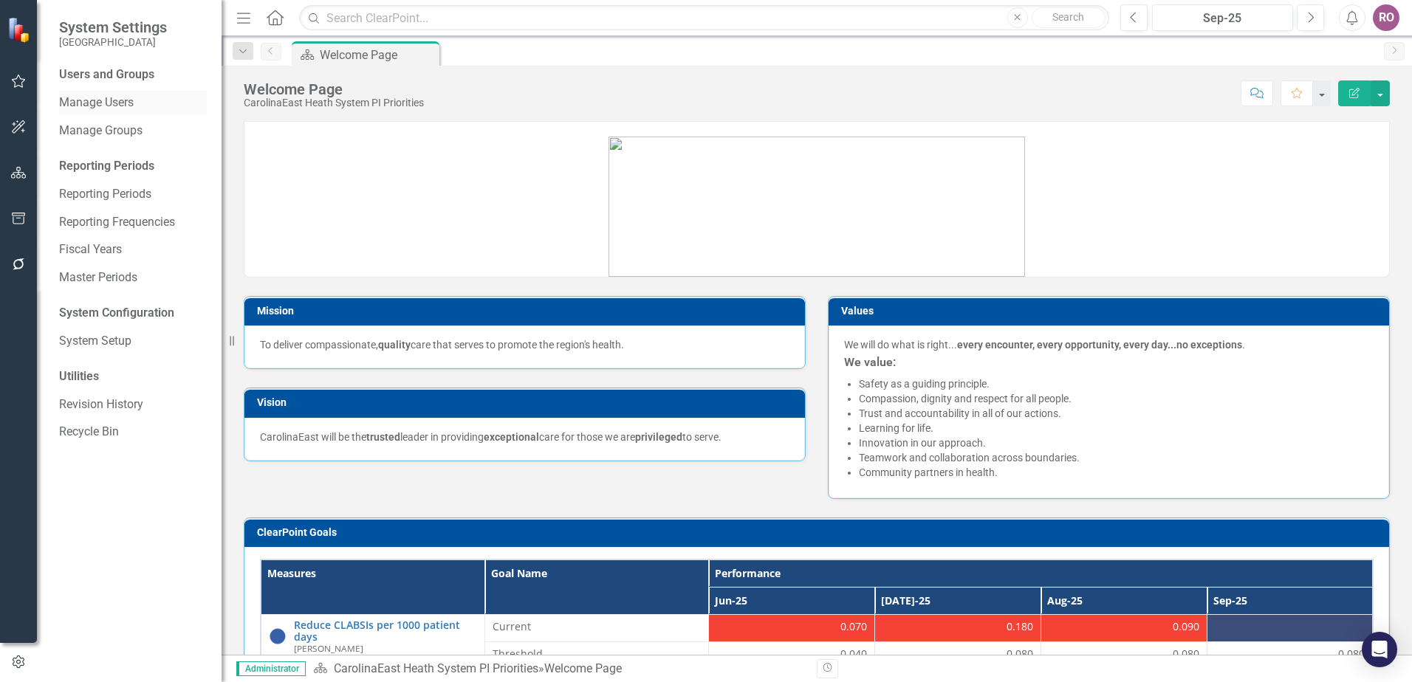
click at [86, 104] on link "Manage Users" at bounding box center [133, 103] width 148 height 17
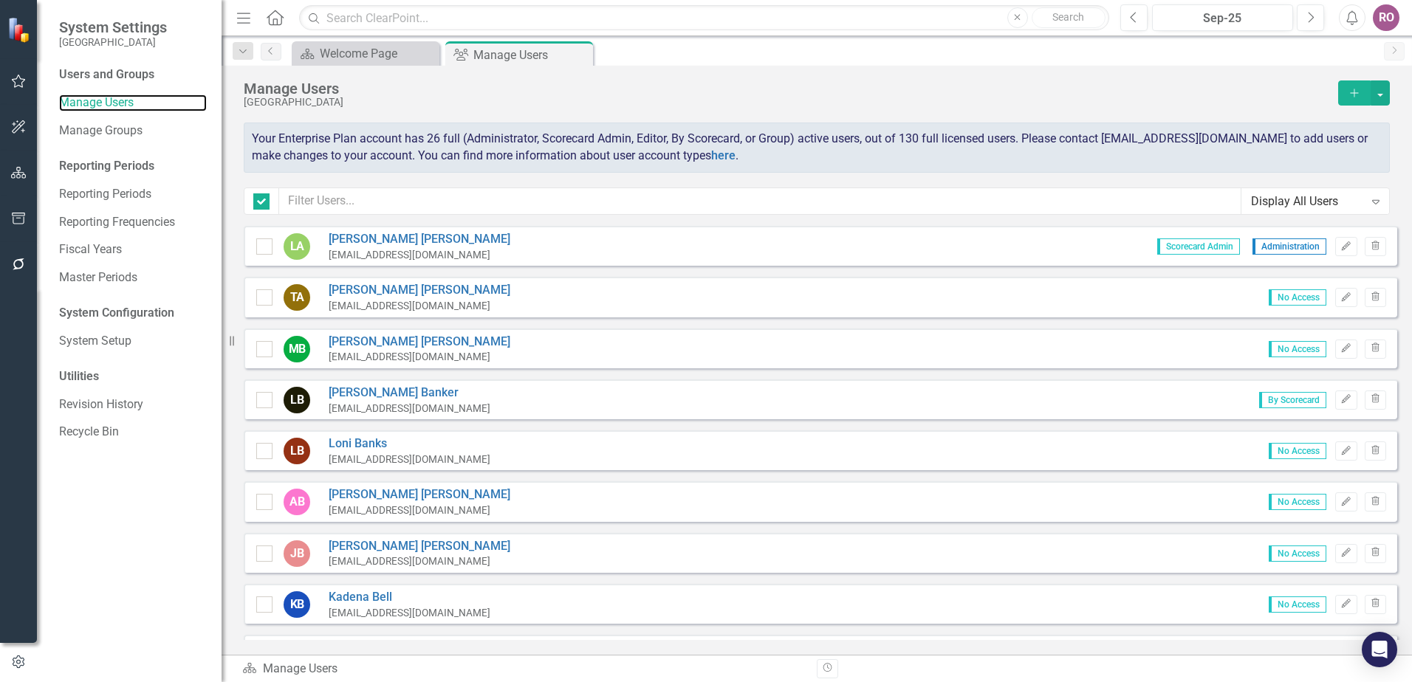
checkbox input "false"
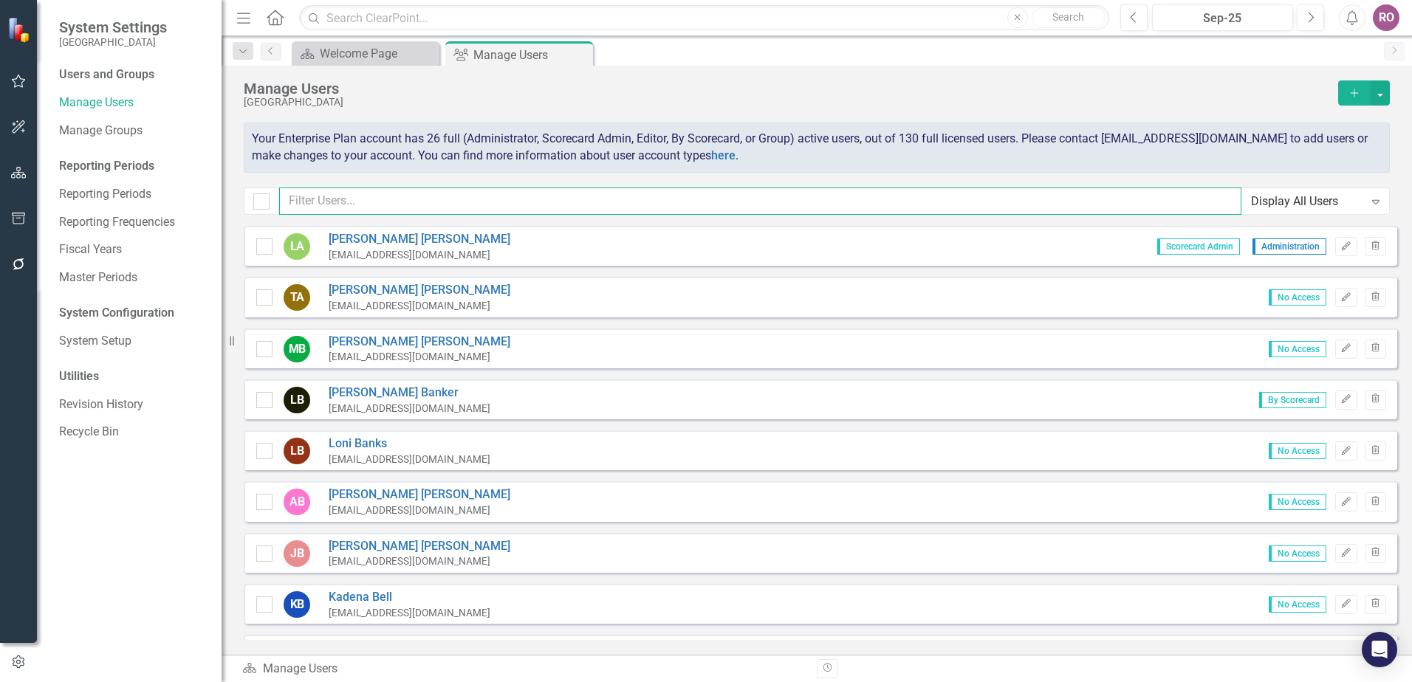
click at [394, 200] on input "text" at bounding box center [760, 201] width 962 height 27
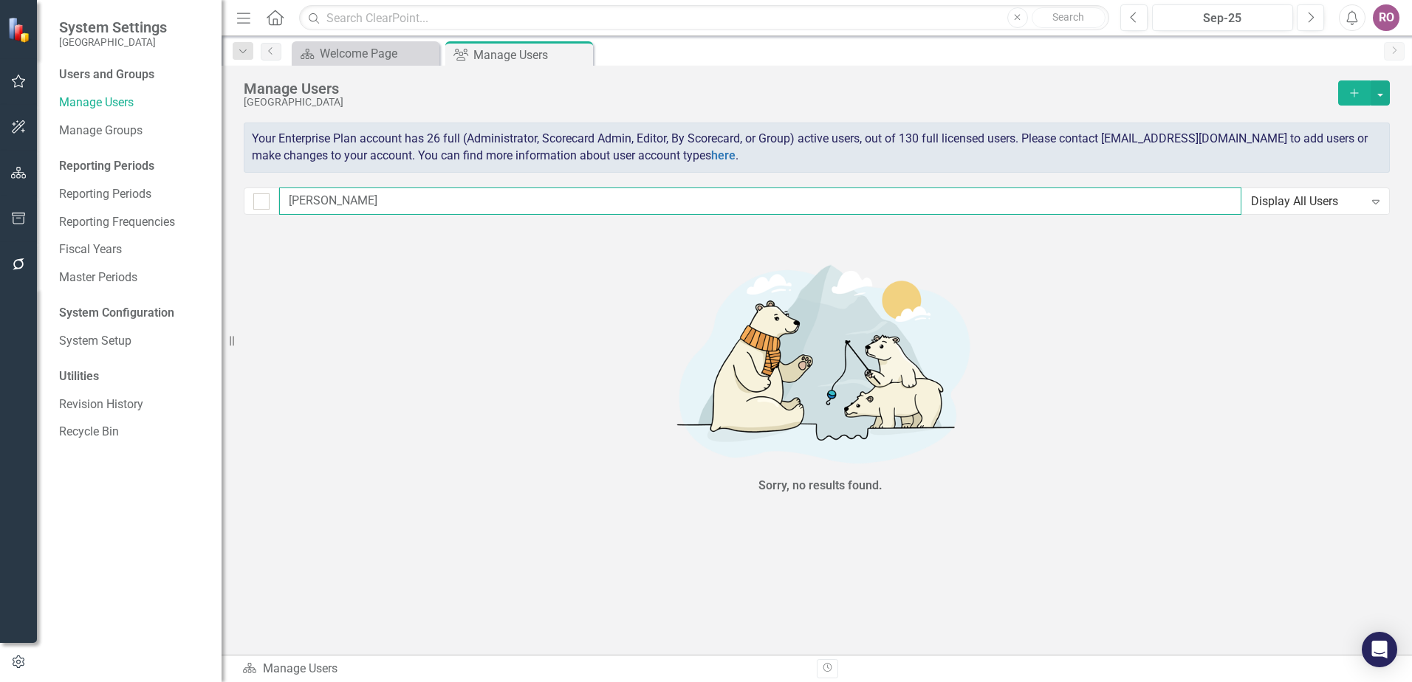
type input "[PERSON_NAME]"
checkbox input "false"
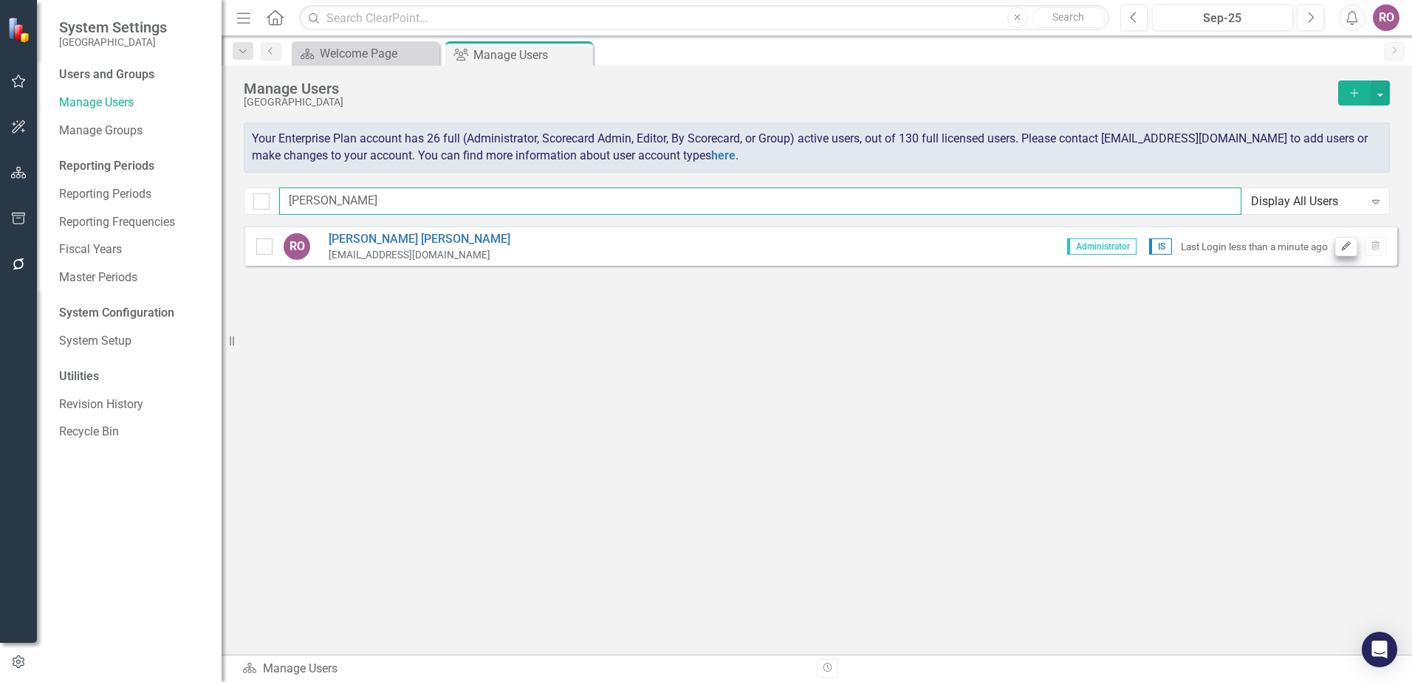
type input "[PERSON_NAME]"
click at [1350, 248] on icon "Edit" at bounding box center [1345, 246] width 11 height 9
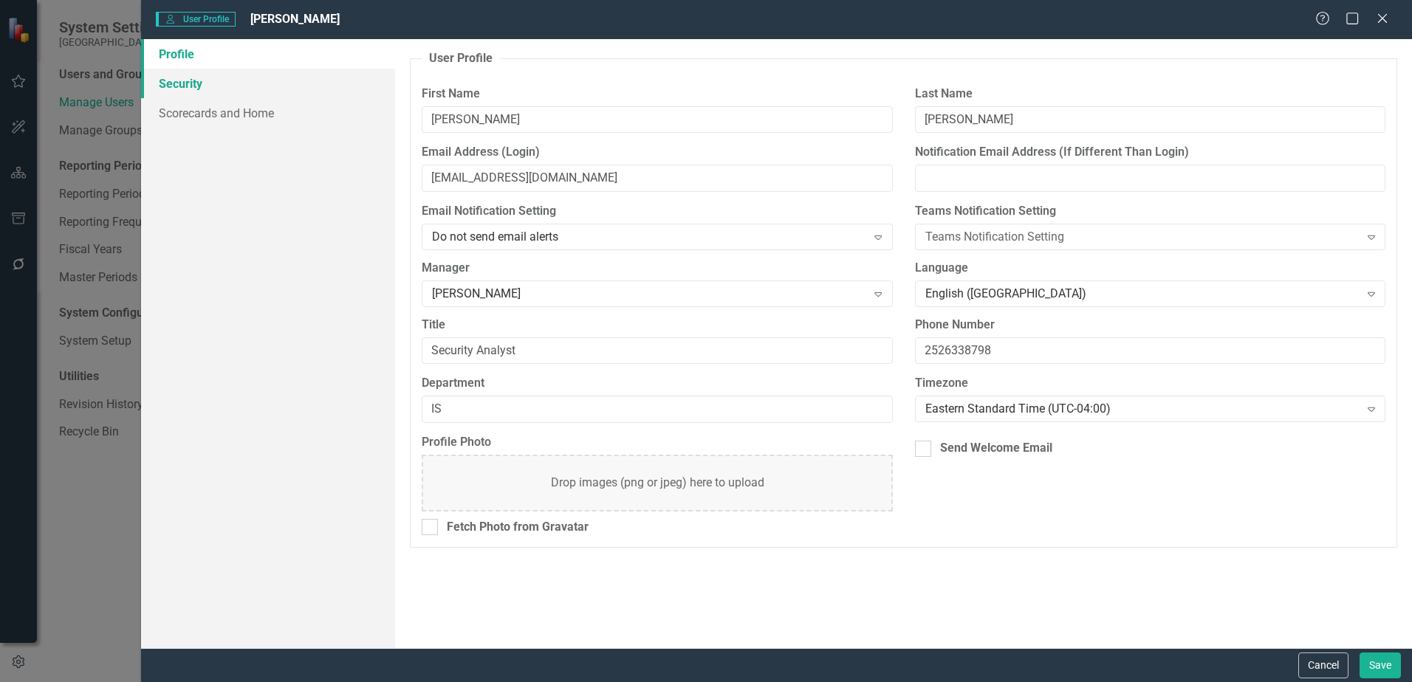
click at [171, 83] on link "Security" at bounding box center [268, 84] width 254 height 30
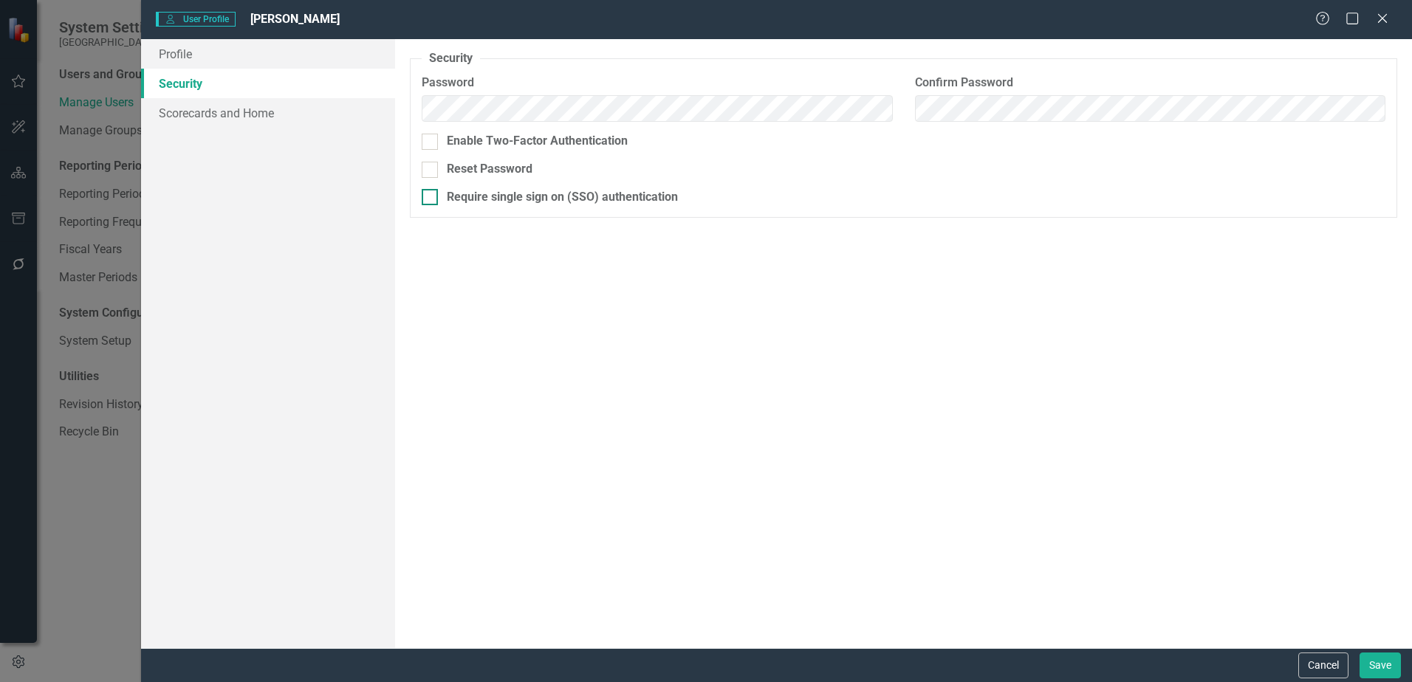
click at [435, 199] on div at bounding box center [430, 197] width 16 height 16
click at [431, 199] on input "Require single sign on (SSO) authentication" at bounding box center [427, 194] width 10 height 10
checkbox input "true"
click at [1385, 668] on button "Save" at bounding box center [1380, 666] width 41 height 26
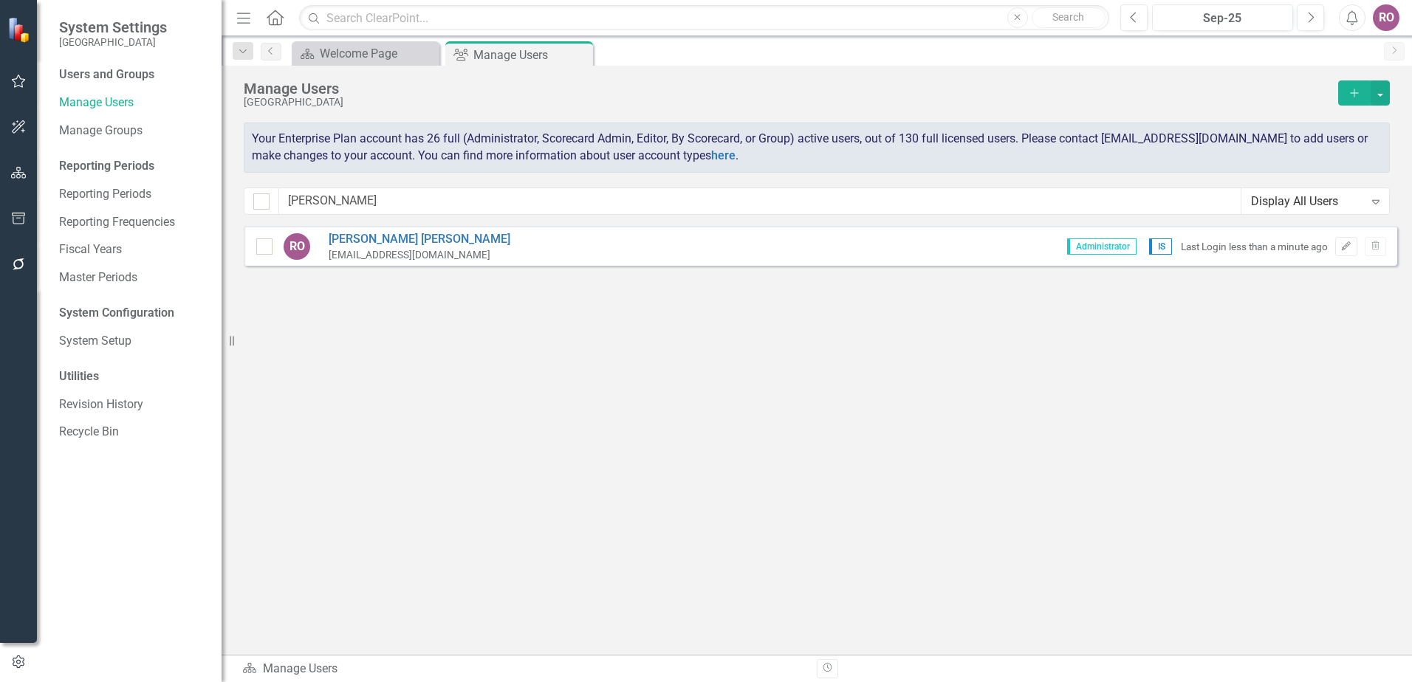
click at [1377, 17] on div "RO" at bounding box center [1386, 17] width 27 height 27
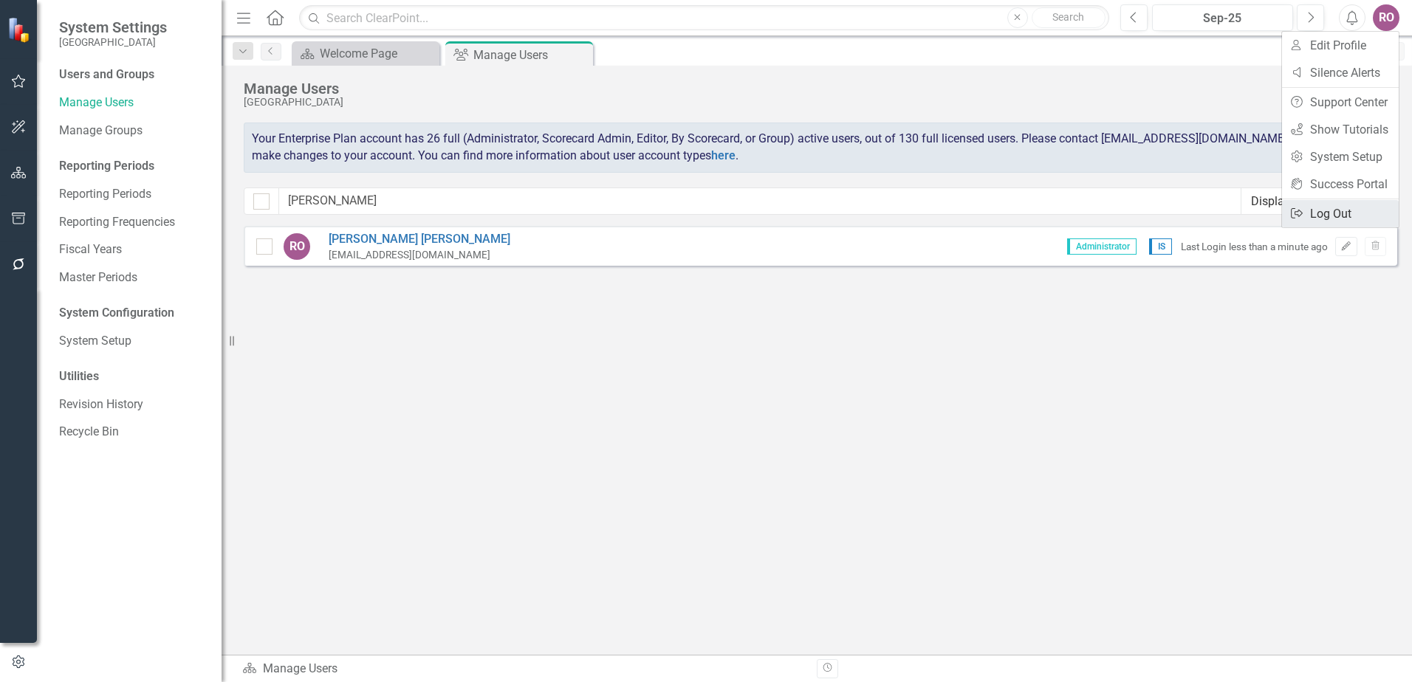
click at [1309, 209] on link "Logout Log Out" at bounding box center [1340, 213] width 117 height 27
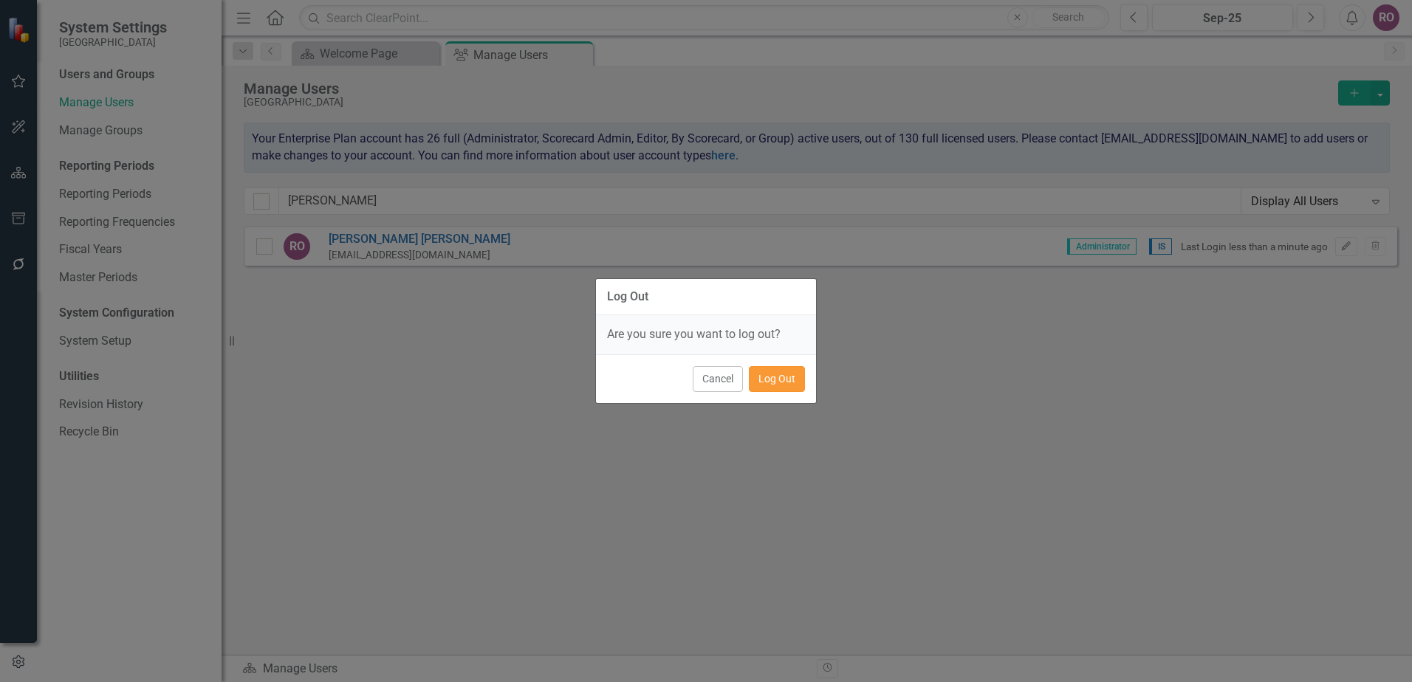
click at [786, 386] on button "Log Out" at bounding box center [777, 379] width 56 height 26
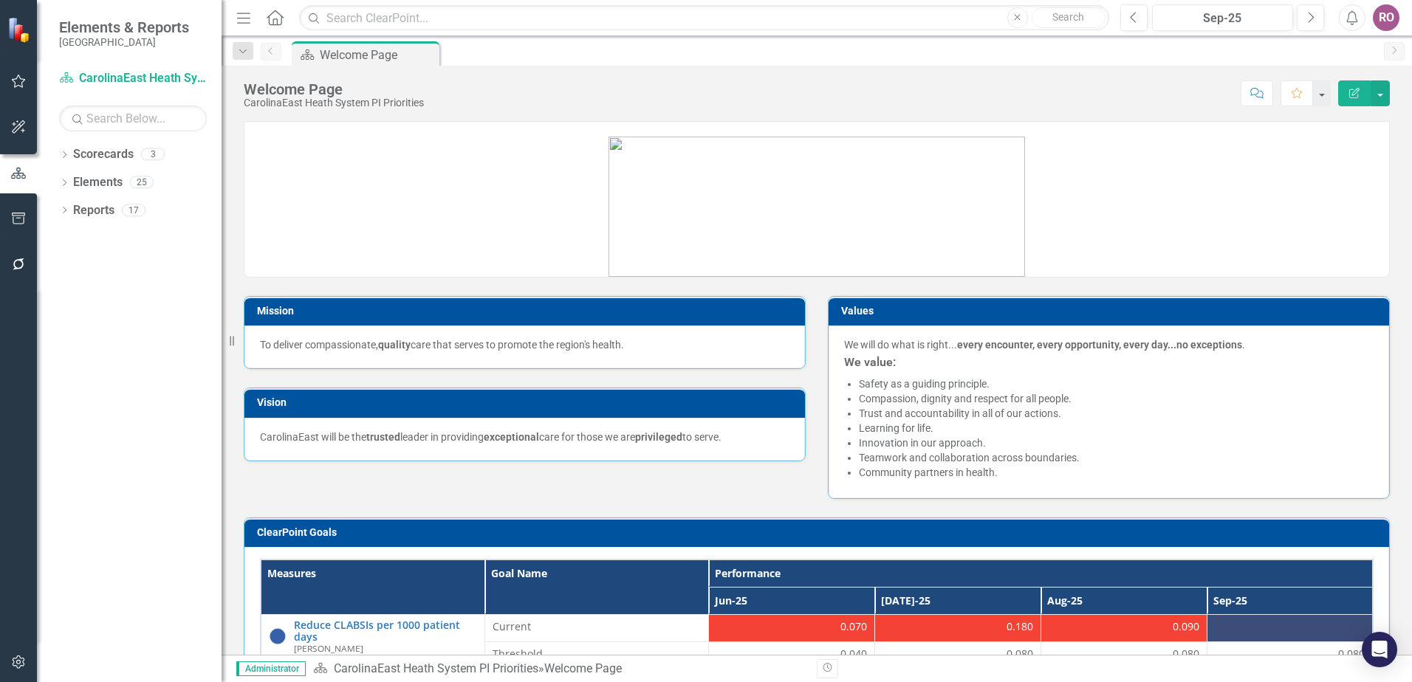
click at [1378, 16] on div "RO" at bounding box center [1386, 17] width 27 height 27
click at [1339, 44] on link "User Edit Profile" at bounding box center [1340, 45] width 117 height 27
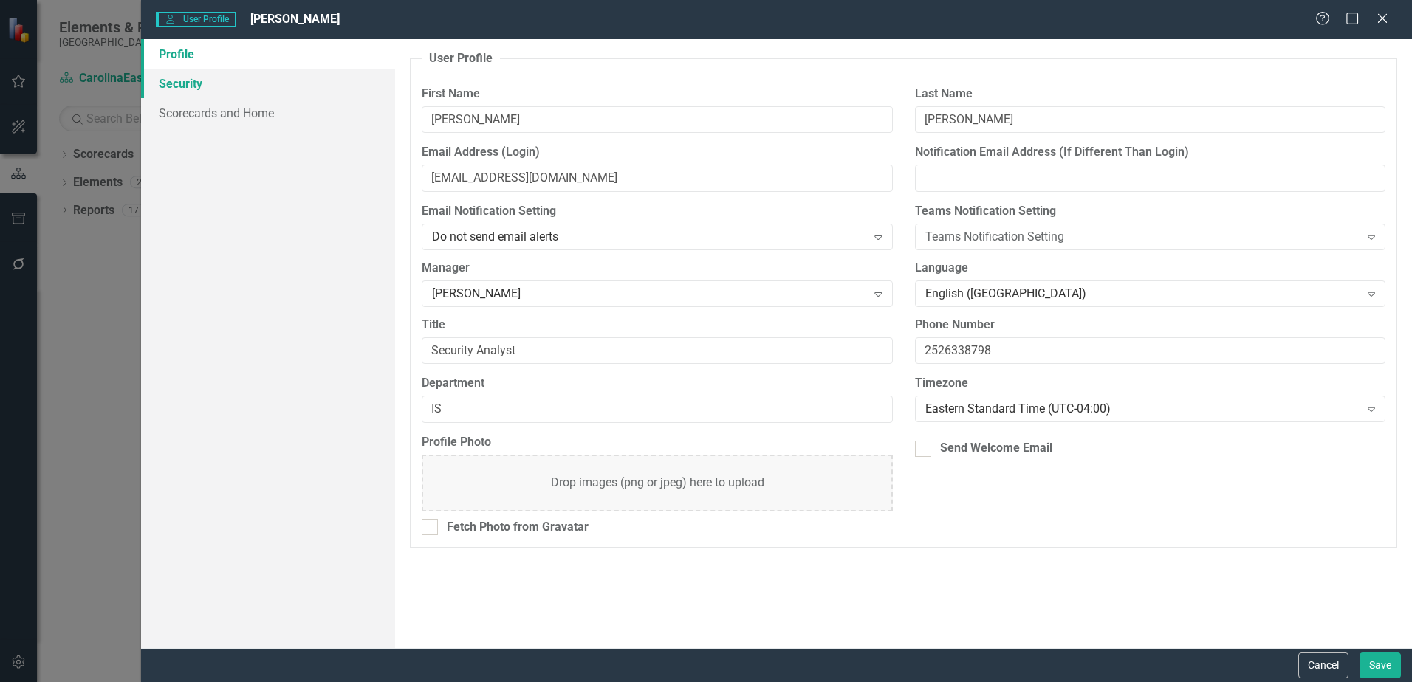
click at [167, 80] on link "Security" at bounding box center [268, 84] width 254 height 30
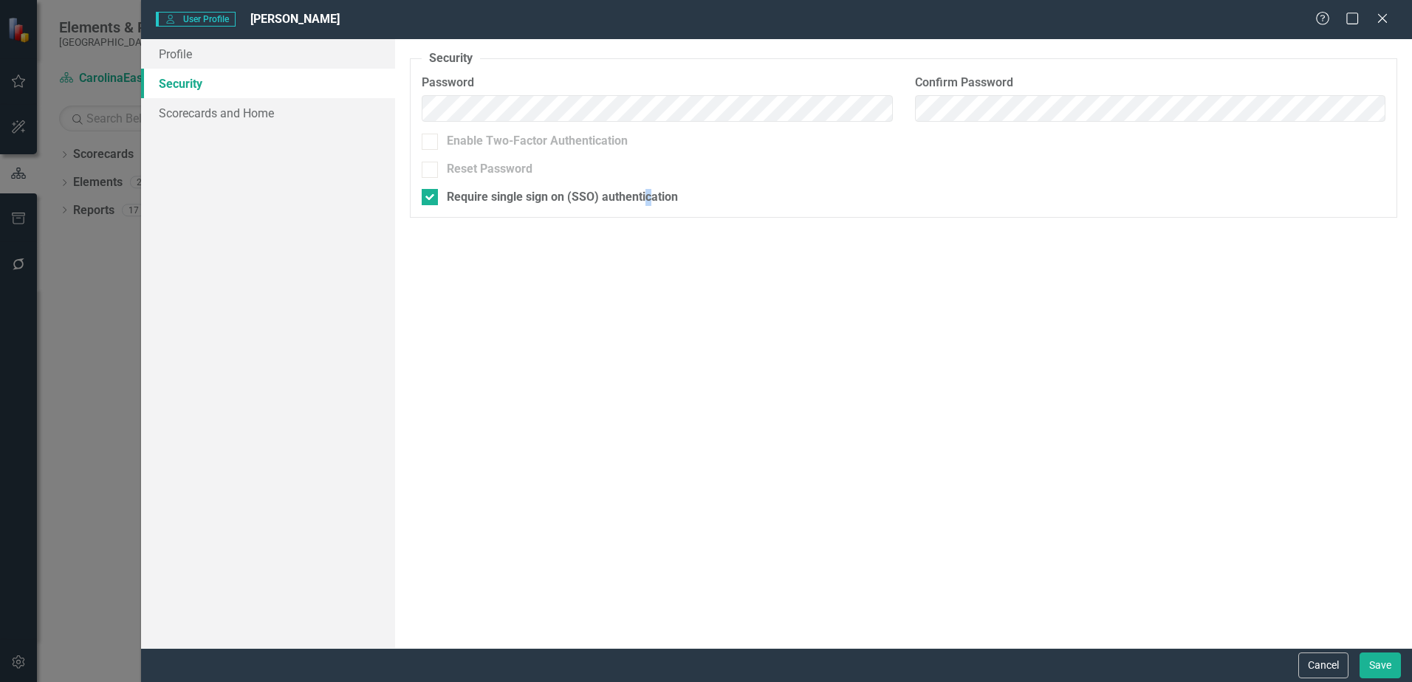
click at [649, 343] on div "Security As an administrator, you can use this page to set the user's password,…" at bounding box center [903, 343] width 1017 height 609
drag, startPoint x: 649, startPoint y: 343, endPoint x: 551, endPoint y: 419, distance: 123.8
click at [551, 419] on div "Security As an administrator, you can use this page to set the user's password,…" at bounding box center [903, 343] width 1017 height 609
click at [1378, 14] on icon at bounding box center [1382, 18] width 11 height 11
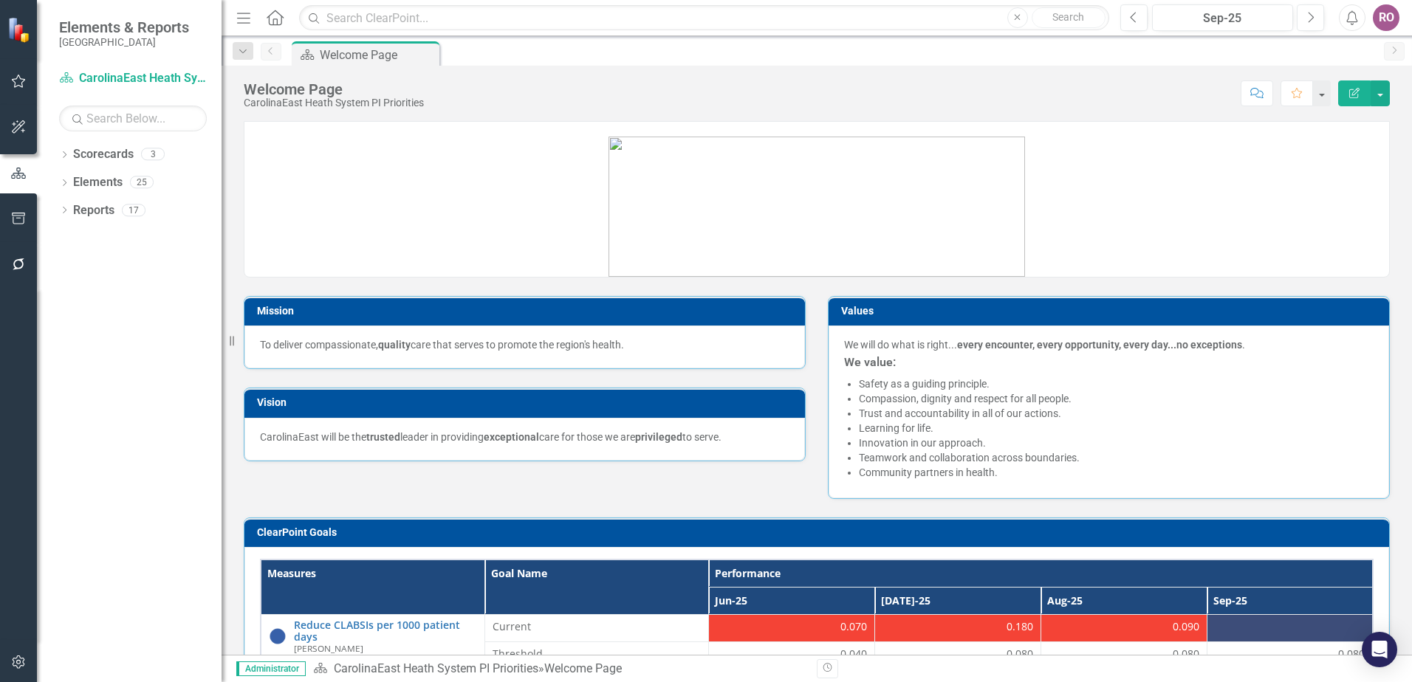
click at [10, 673] on button "button" at bounding box center [18, 663] width 33 height 31
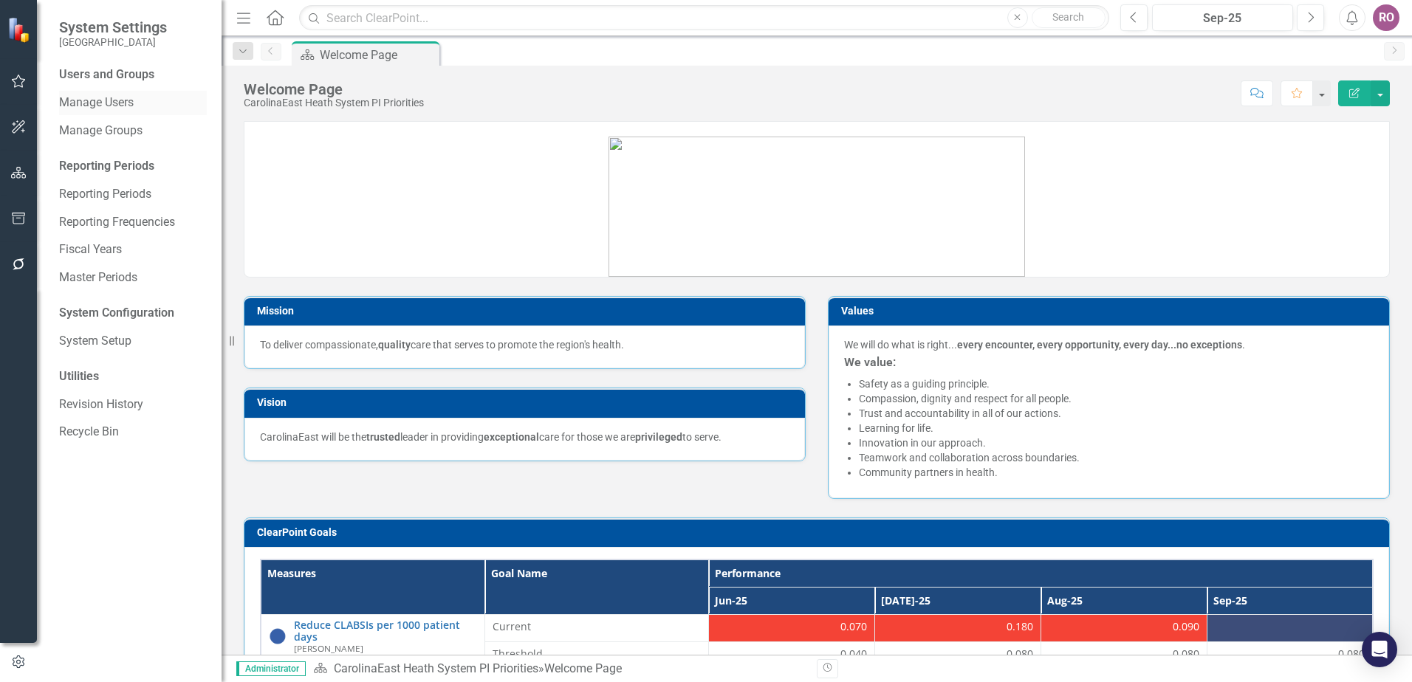
click at [79, 103] on link "Manage Users" at bounding box center [133, 103] width 148 height 17
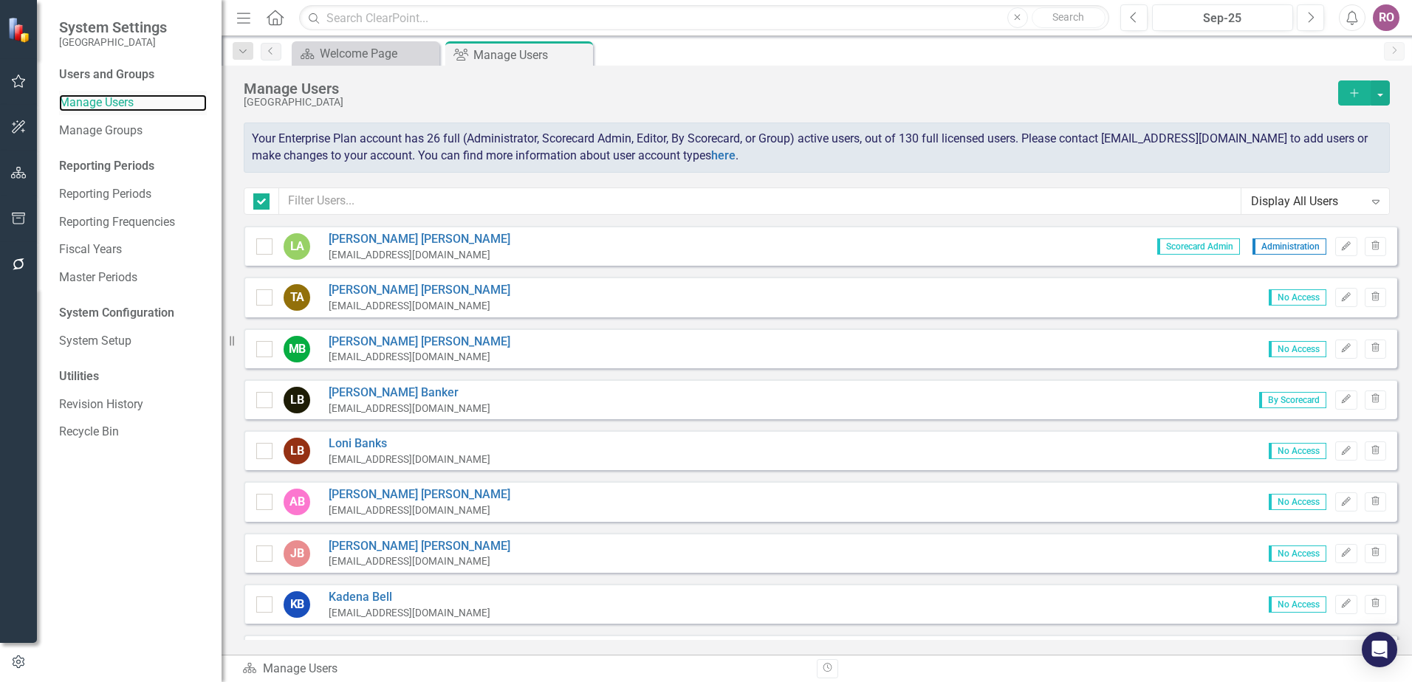
checkbox input "false"
click at [1380, 200] on icon "Expand" at bounding box center [1375, 202] width 15 height 12
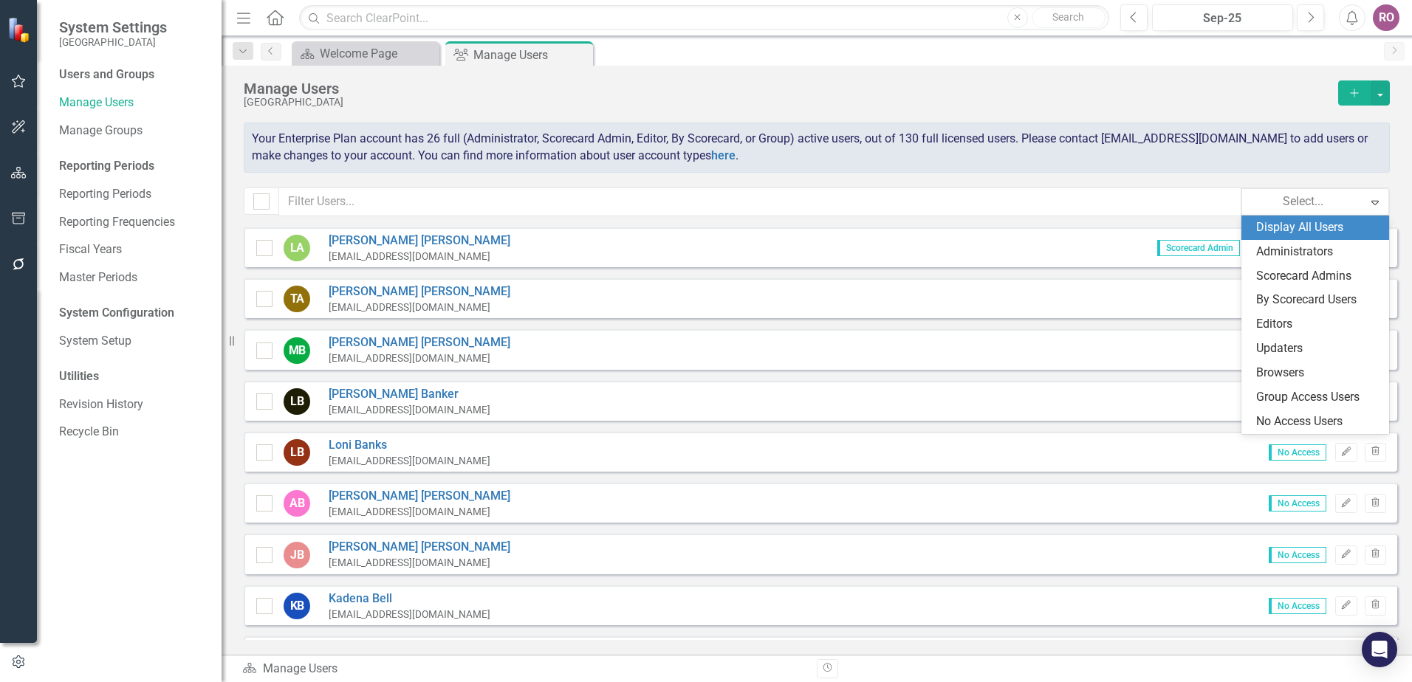
click at [1078, 187] on div "Manage Users CarolinaEast Medical Center Add Your Enterprise Plan account has 2…" at bounding box center [817, 147] width 1190 height 162
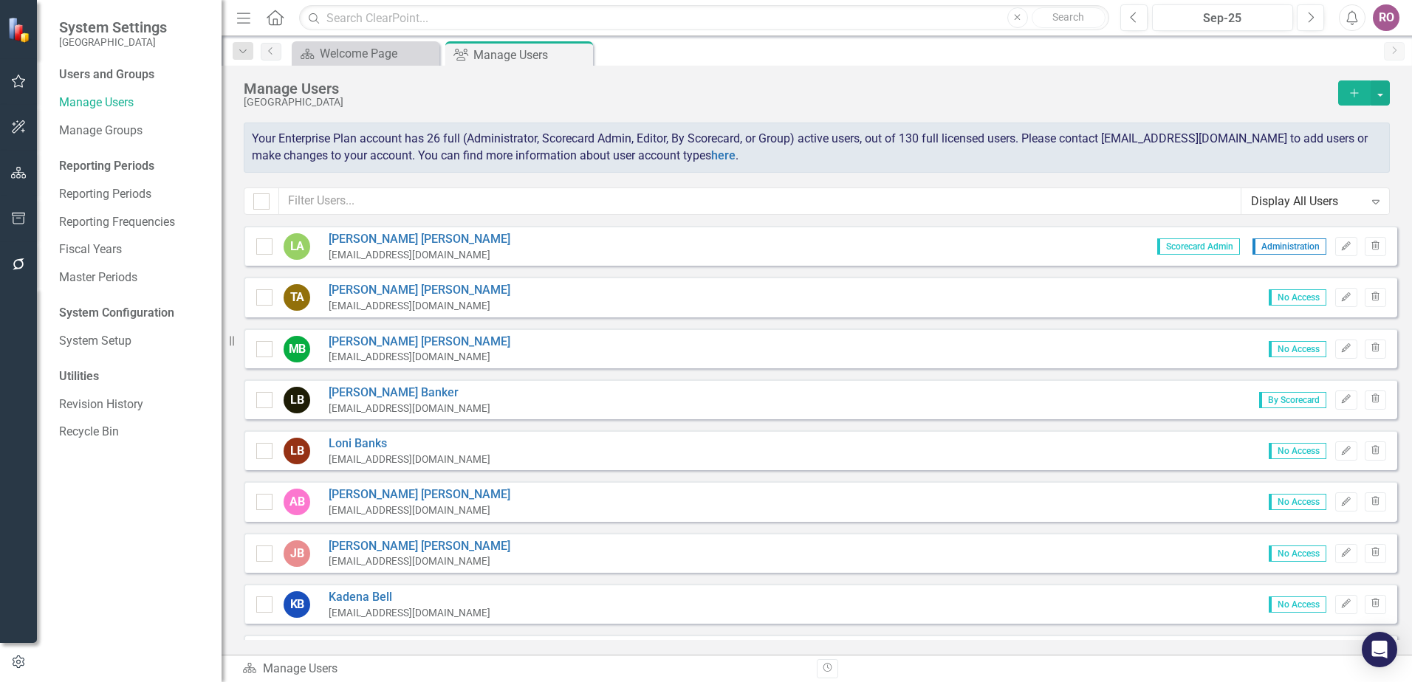
click at [1387, 10] on div "RO" at bounding box center [1386, 17] width 27 height 27
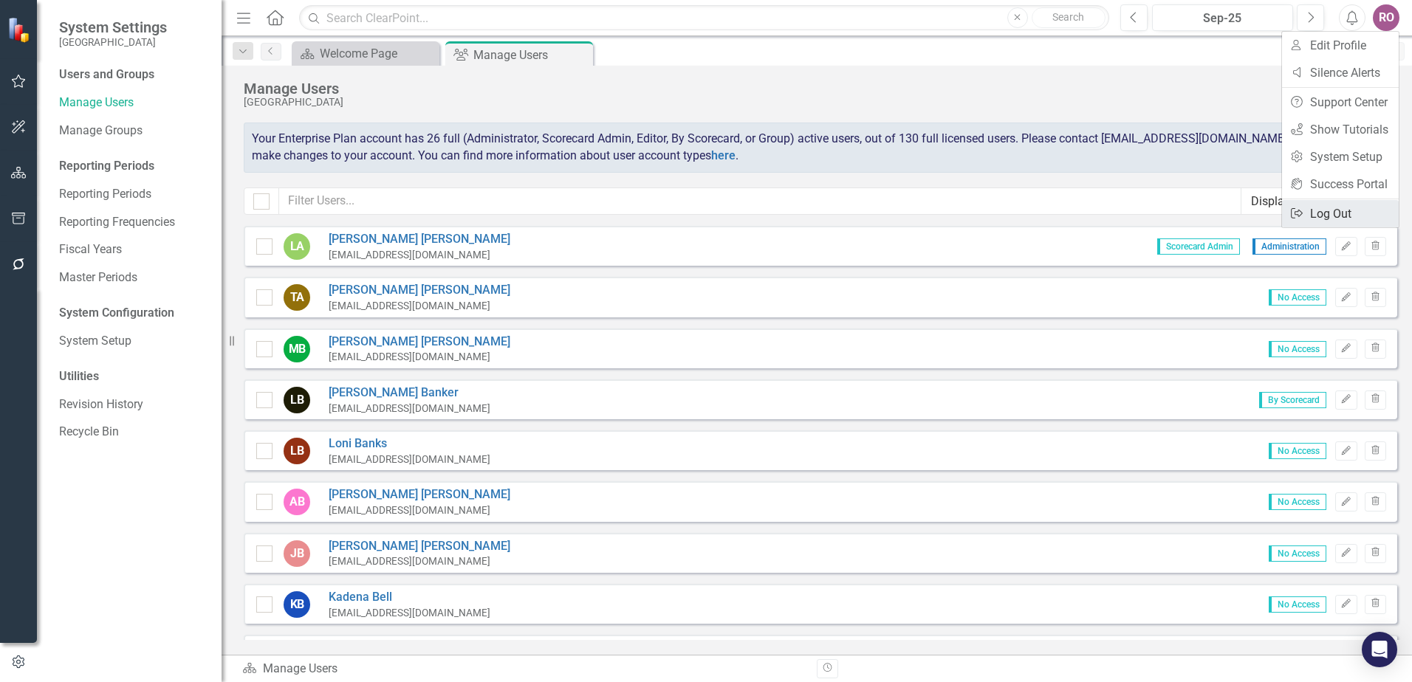
click at [1323, 212] on link "Logout Log Out" at bounding box center [1340, 213] width 117 height 27
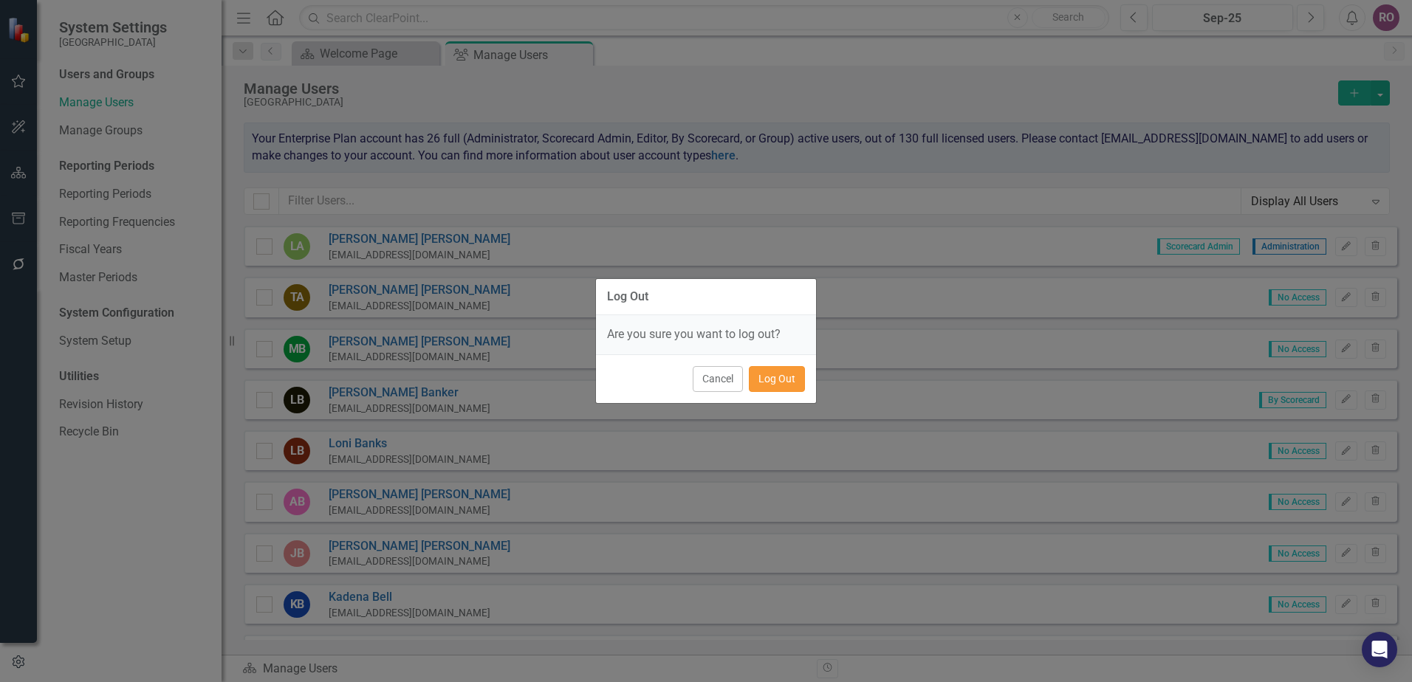
click at [781, 388] on button "Log Out" at bounding box center [777, 379] width 56 height 26
